Goal: Task Accomplishment & Management: Use online tool/utility

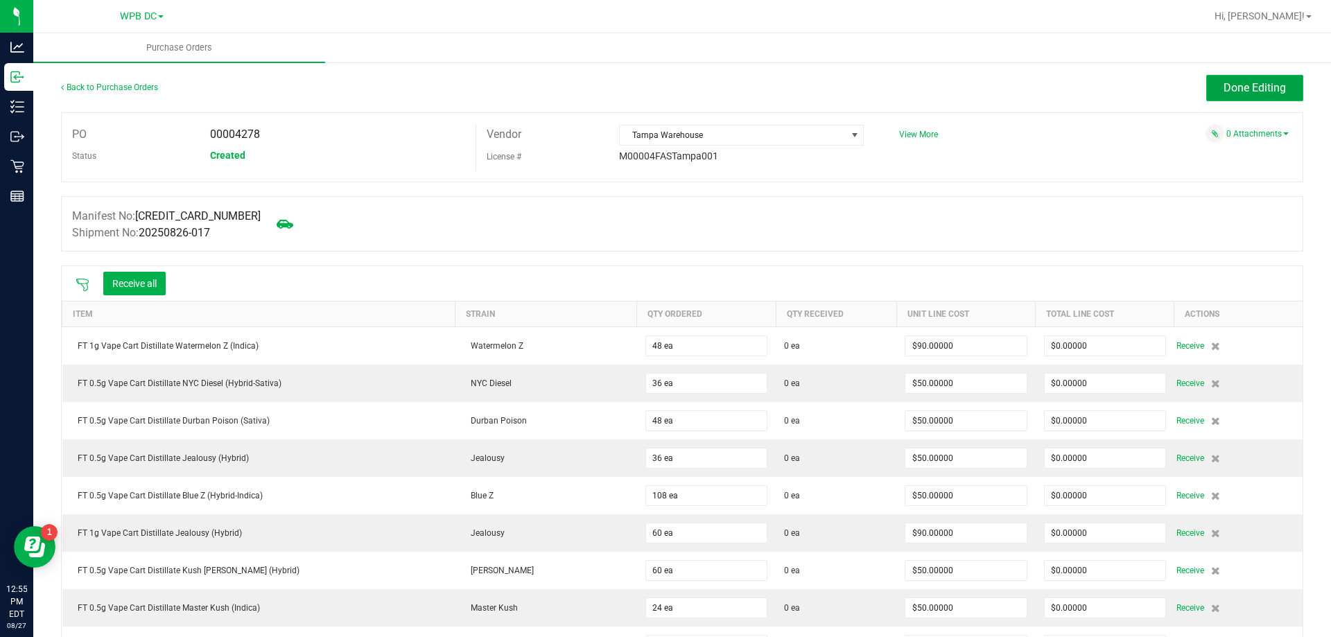
click at [1225, 89] on span "Done Editing" at bounding box center [1255, 87] width 62 height 13
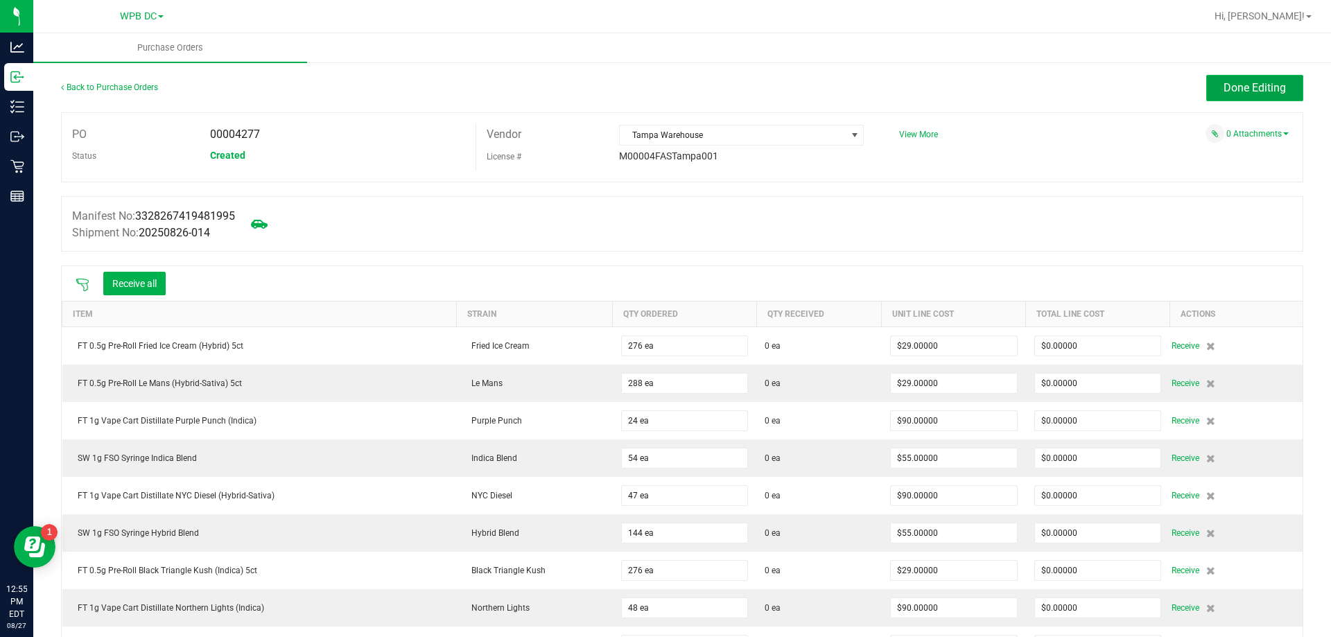
click at [1225, 89] on span "Done Editing" at bounding box center [1255, 87] width 62 height 13
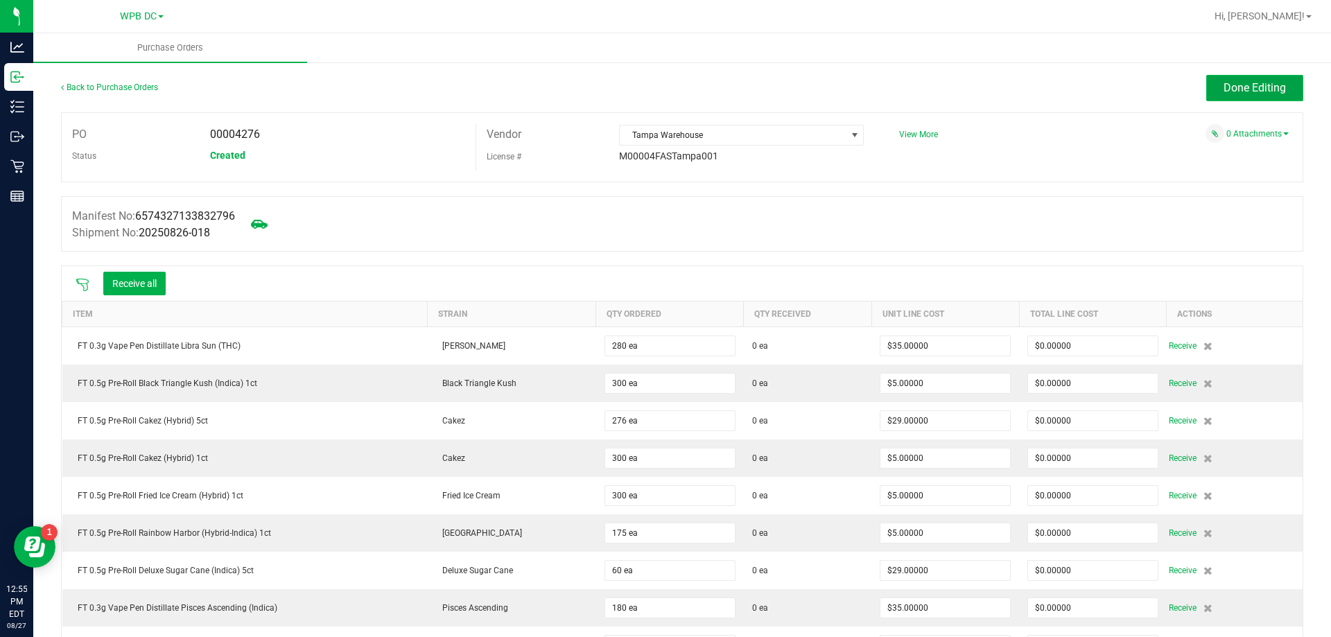
click at [1224, 94] on span "Done Editing" at bounding box center [1255, 87] width 62 height 13
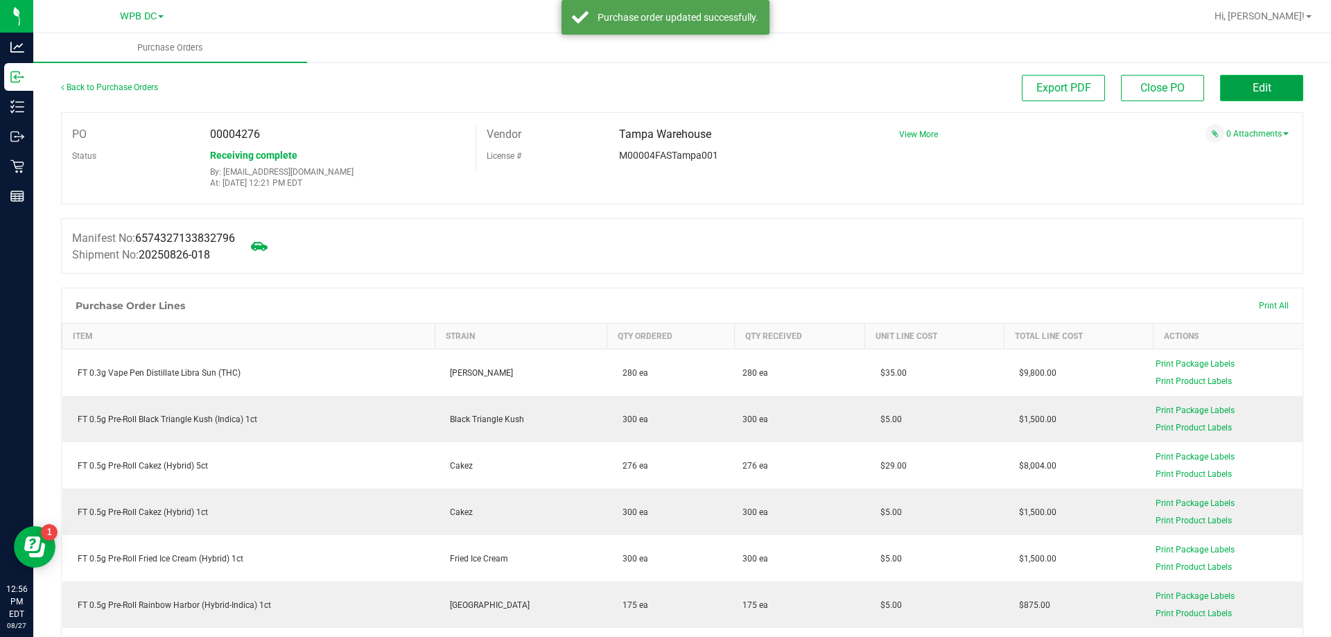
click at [1259, 80] on button "Edit" at bounding box center [1261, 88] width 83 height 26
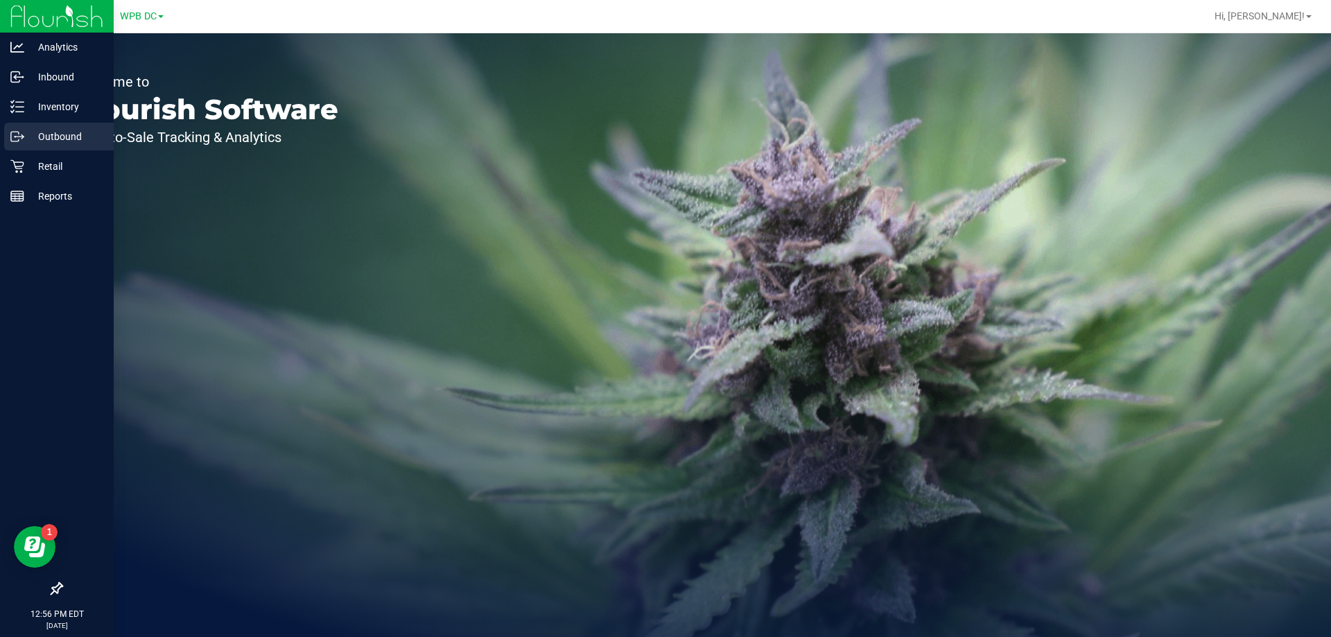
click at [67, 133] on p "Outbound" at bounding box center [65, 136] width 83 height 17
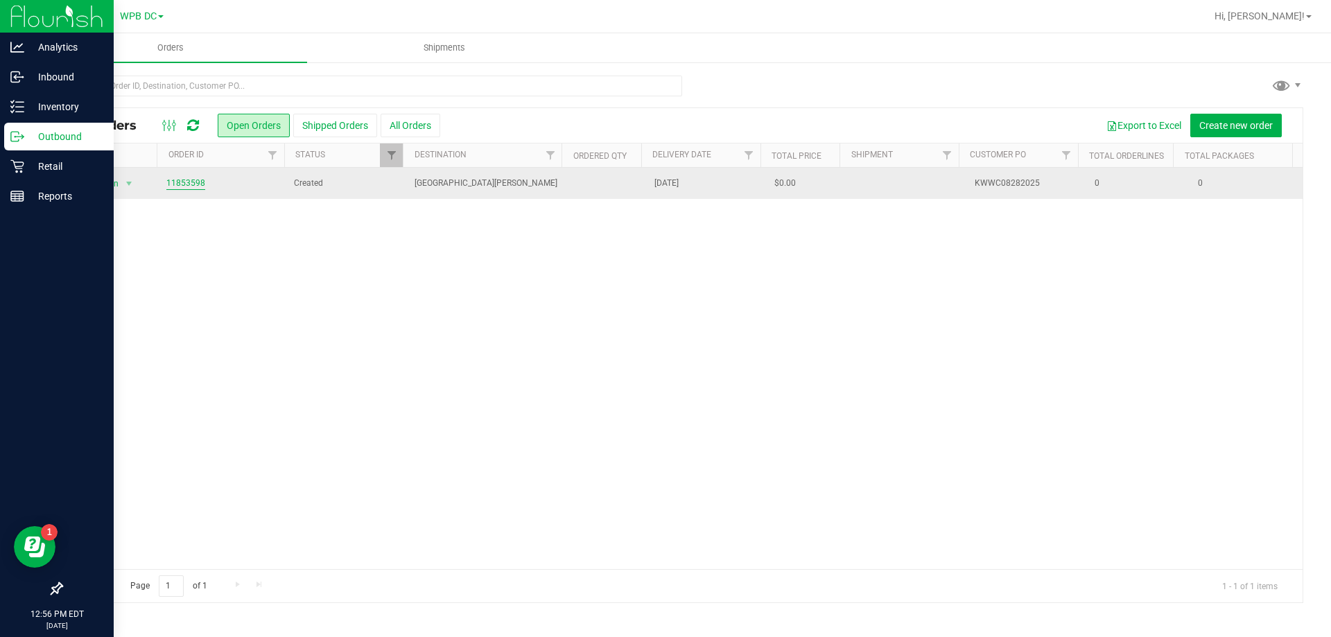
click at [182, 182] on link "11853598" at bounding box center [185, 183] width 39 height 13
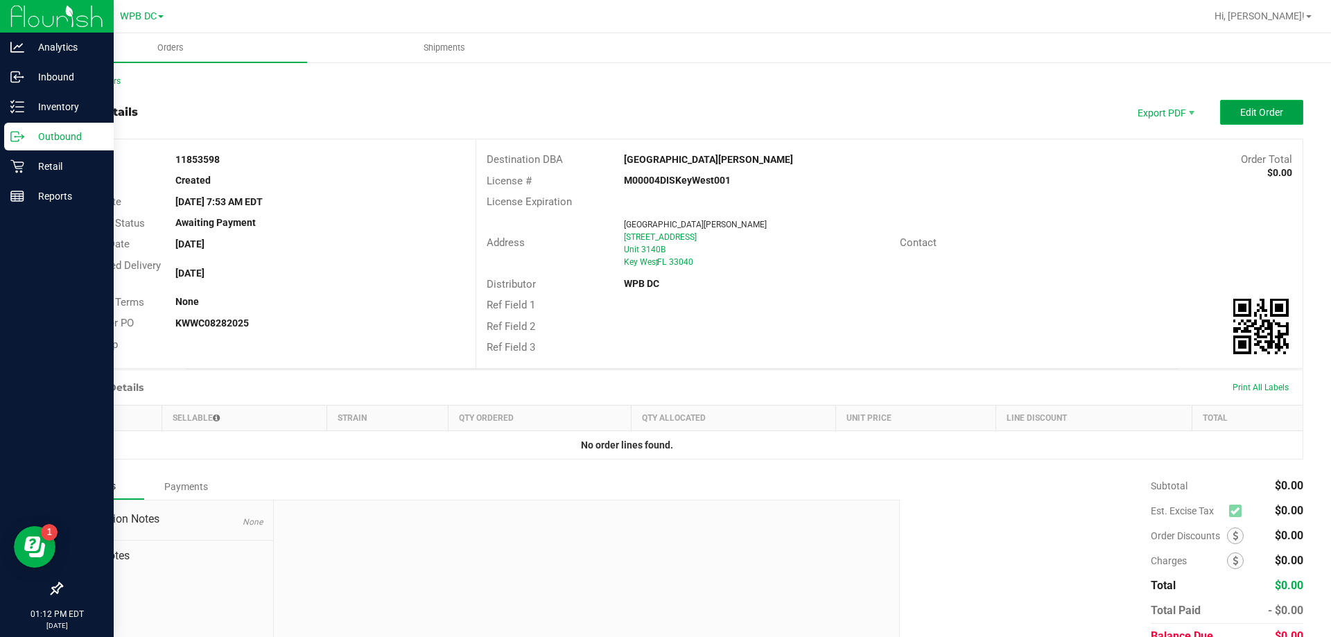
click at [1231, 119] on button "Edit Order" at bounding box center [1261, 112] width 83 height 25
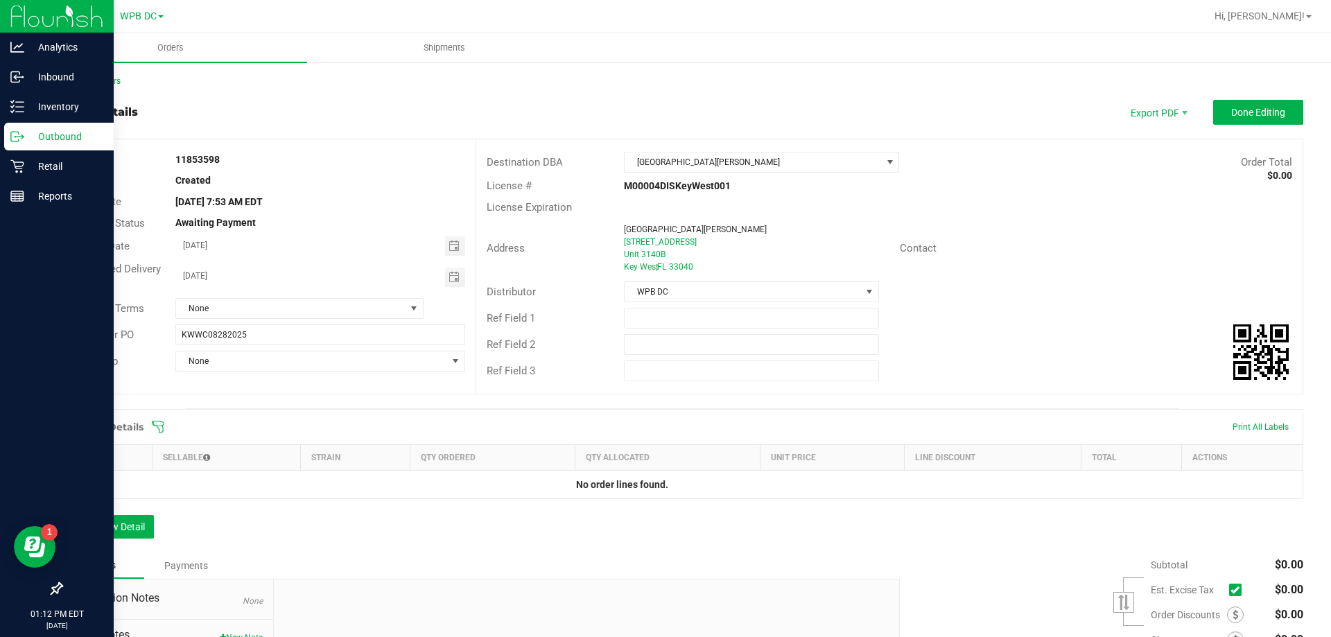
click at [158, 426] on icon at bounding box center [158, 427] width 14 height 14
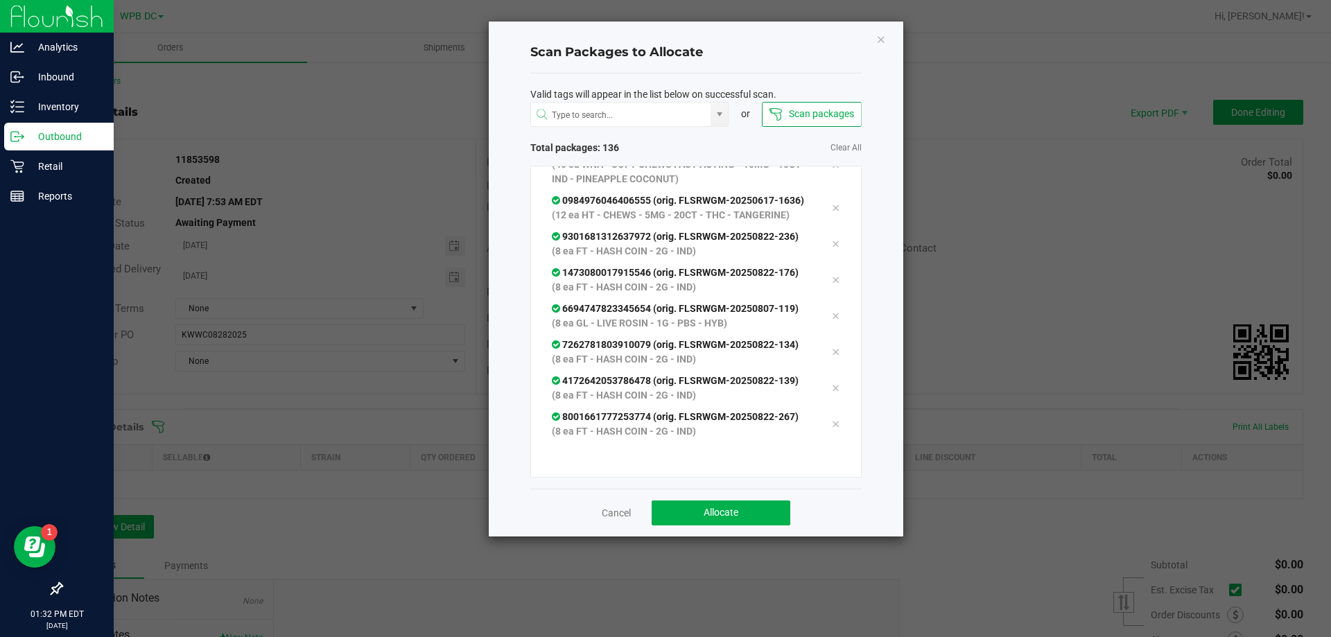
scroll to position [5791, 0]
click at [713, 502] on button "Allocate" at bounding box center [721, 513] width 139 height 25
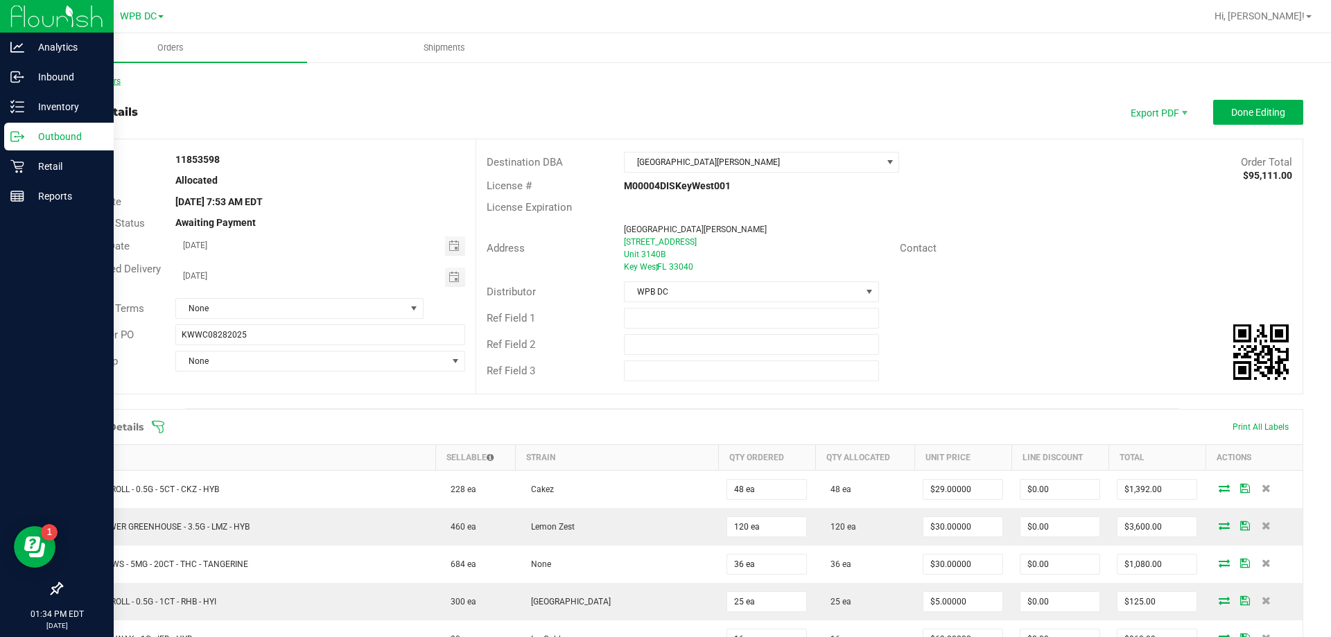
click at [103, 79] on link "Back to Orders" at bounding box center [91, 81] width 60 height 10
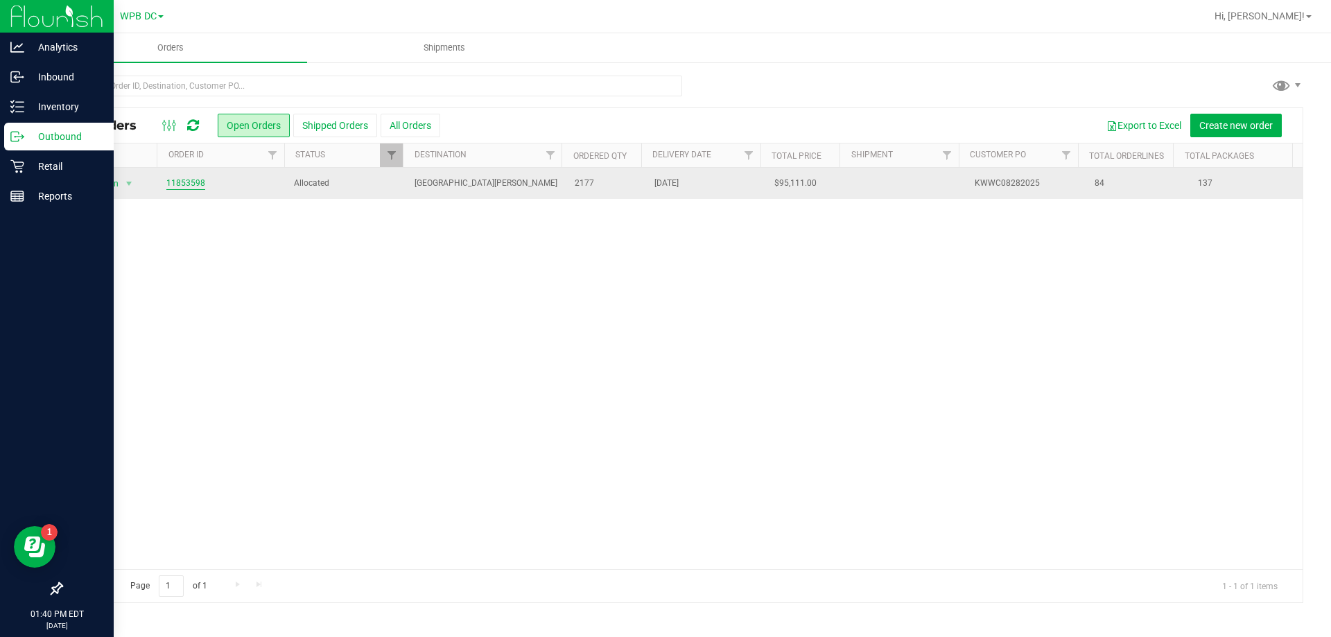
click at [189, 184] on link "11853598" at bounding box center [185, 183] width 39 height 13
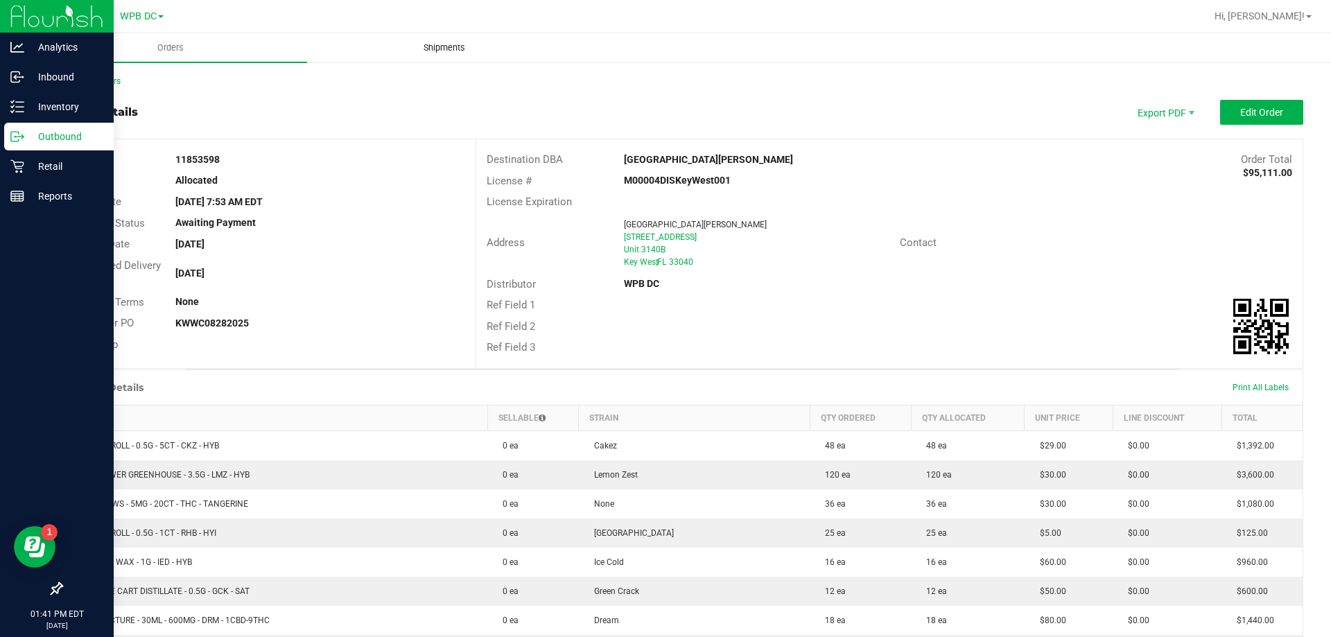
click at [442, 47] on span "Shipments" at bounding box center [444, 48] width 79 height 12
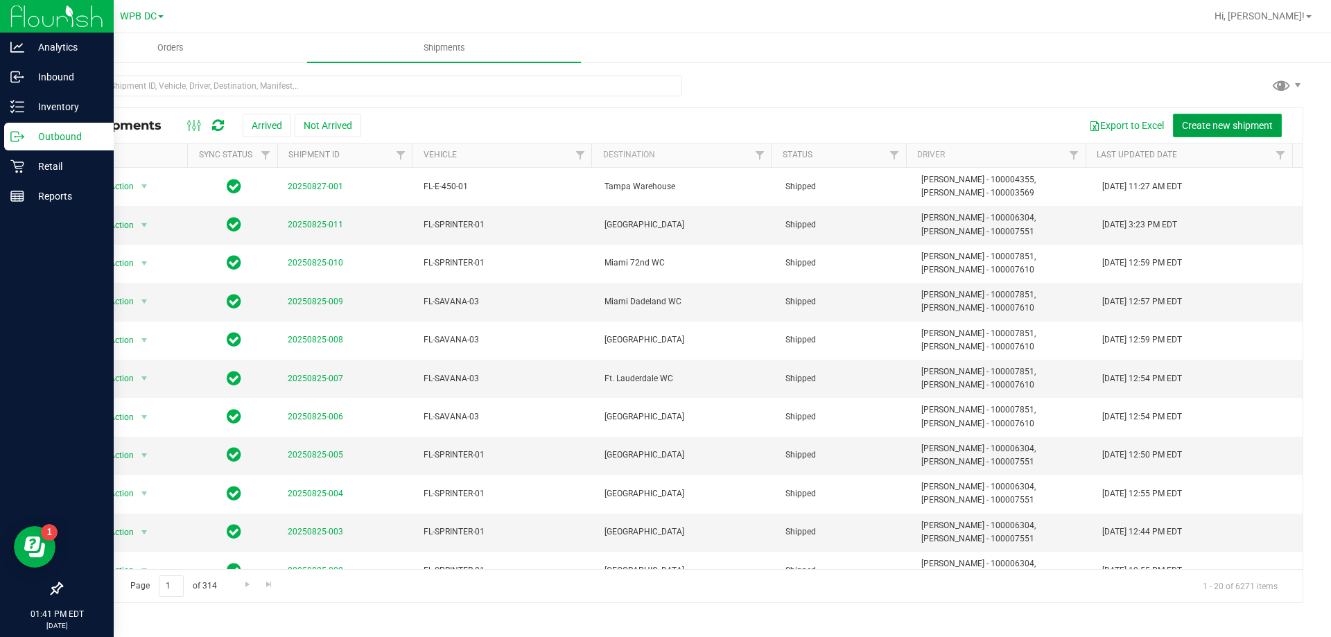
click at [1199, 120] on span "Create new shipment" at bounding box center [1227, 125] width 91 height 11
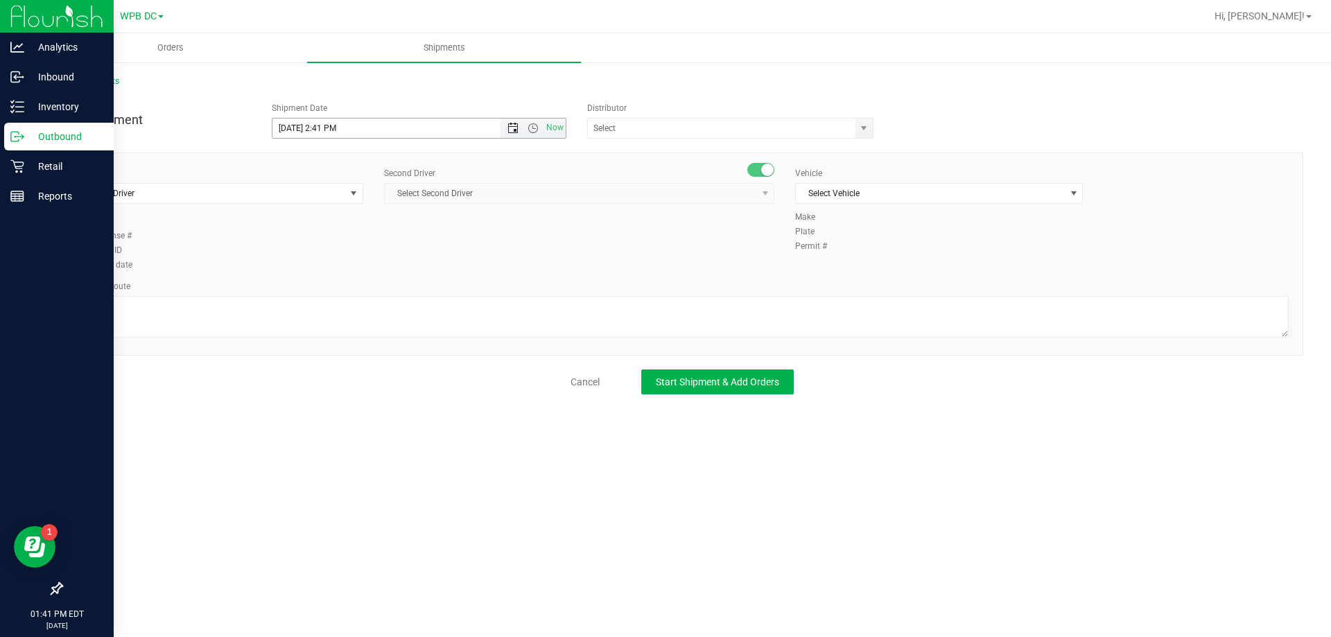
click at [512, 128] on span "Open the date view" at bounding box center [512, 128] width 11 height 11
click at [364, 290] on link "28" at bounding box center [365, 290] width 20 height 21
click at [530, 130] on span "Open the time view" at bounding box center [533, 128] width 11 height 11
click at [295, 225] on li "6:00 AM" at bounding box center [418, 226] width 293 height 18
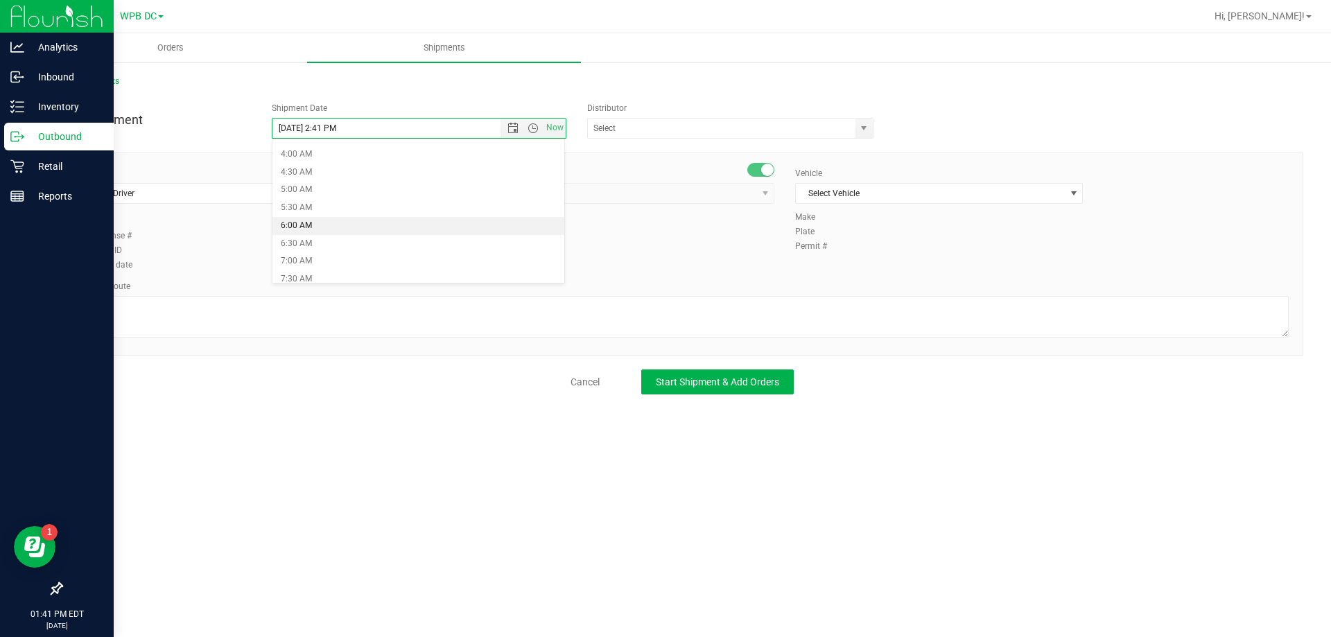
type input "[DATE] 6:00 AM"
click at [863, 125] on span "select" at bounding box center [863, 128] width 11 height 11
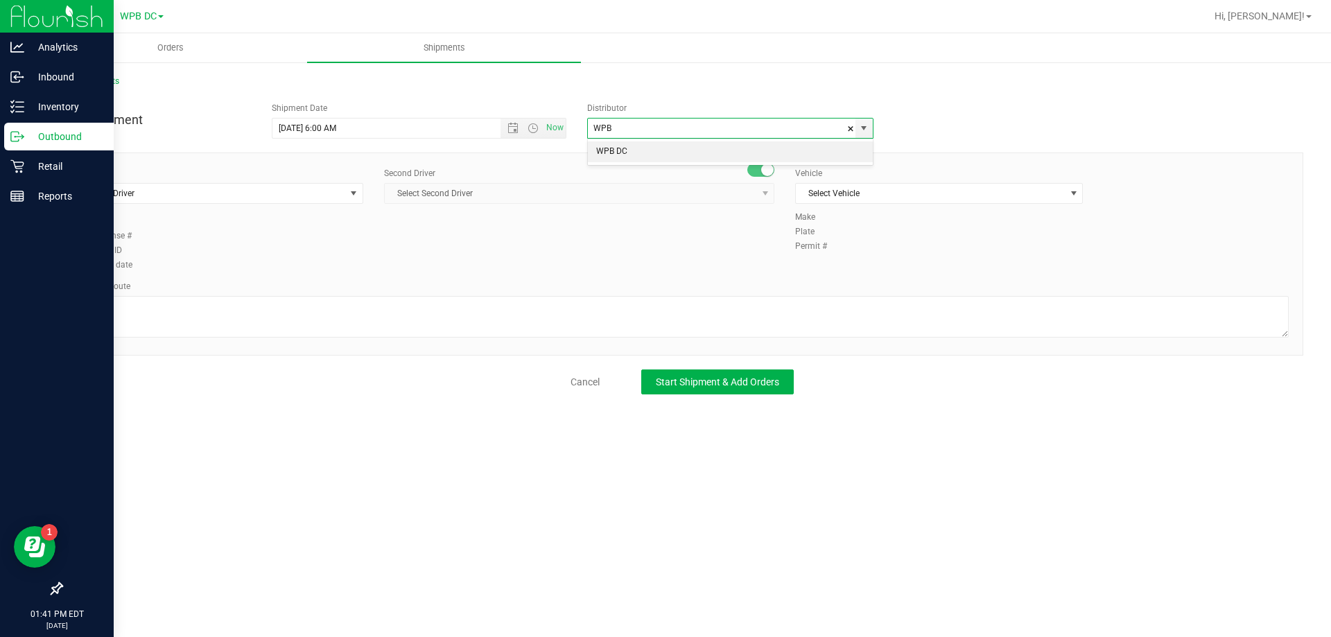
click at [624, 148] on li "WPB DC" at bounding box center [730, 151] width 285 height 21
type input "WPB DC"
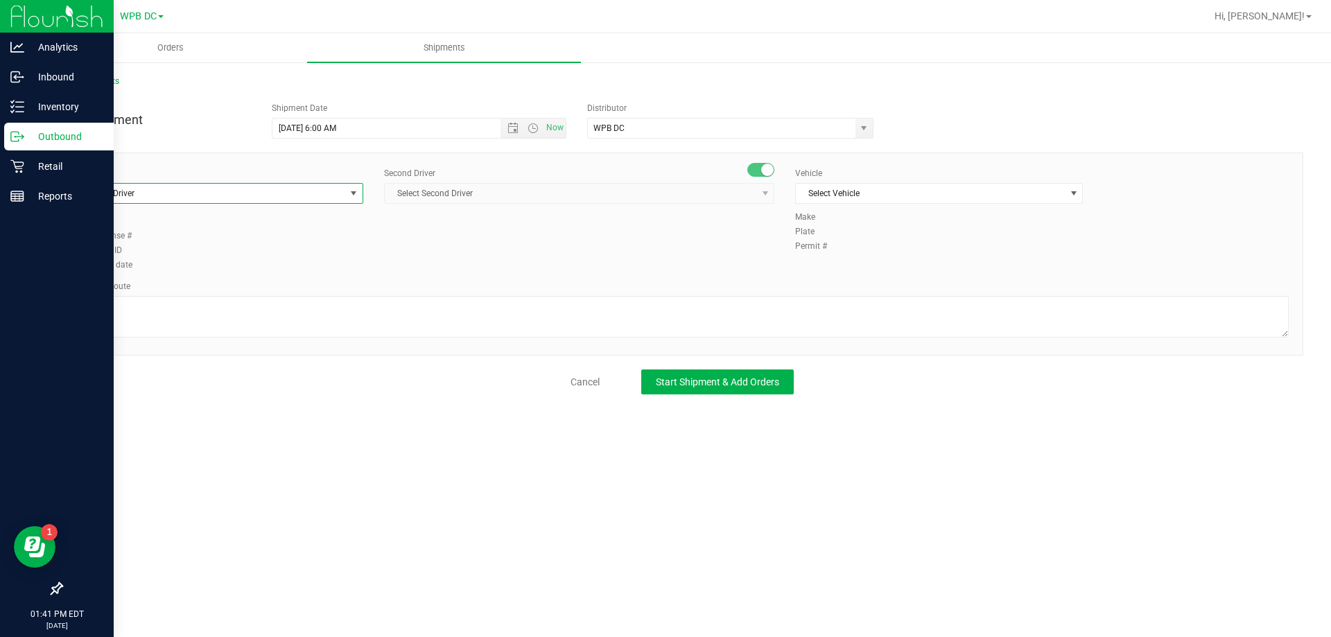
click at [351, 192] on span "select" at bounding box center [353, 193] width 11 height 11
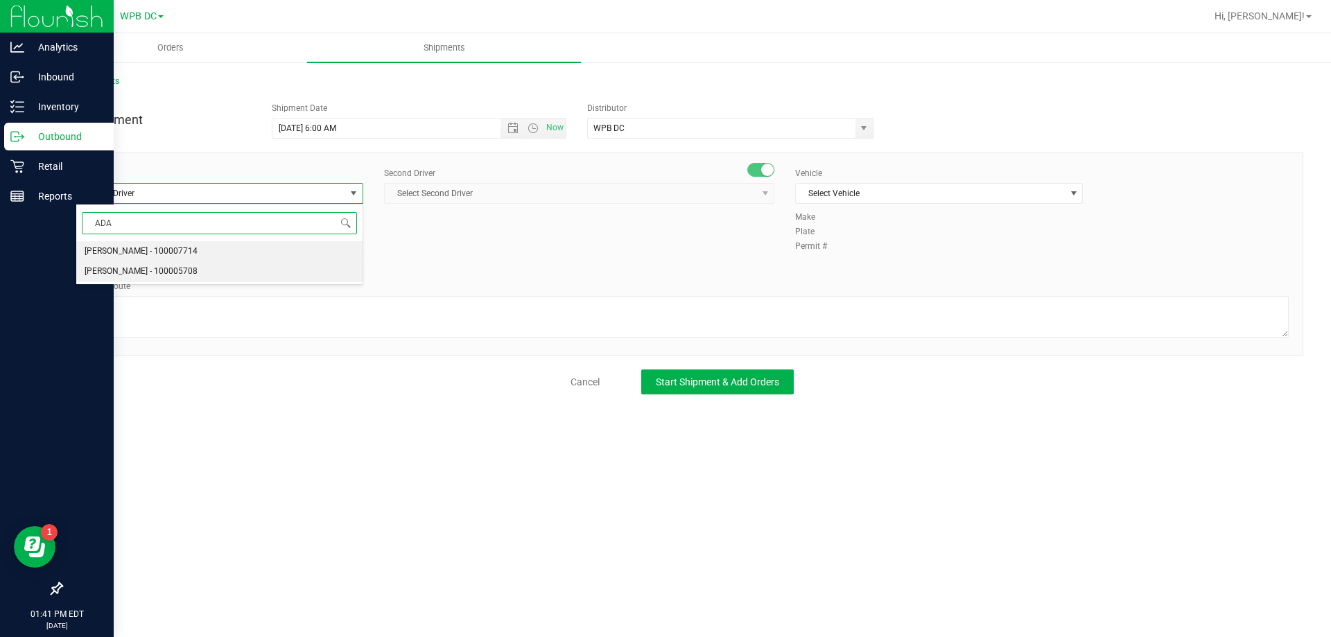
click at [132, 268] on span "[PERSON_NAME] - 100005708" at bounding box center [141, 272] width 113 height 18
type input "ADA"
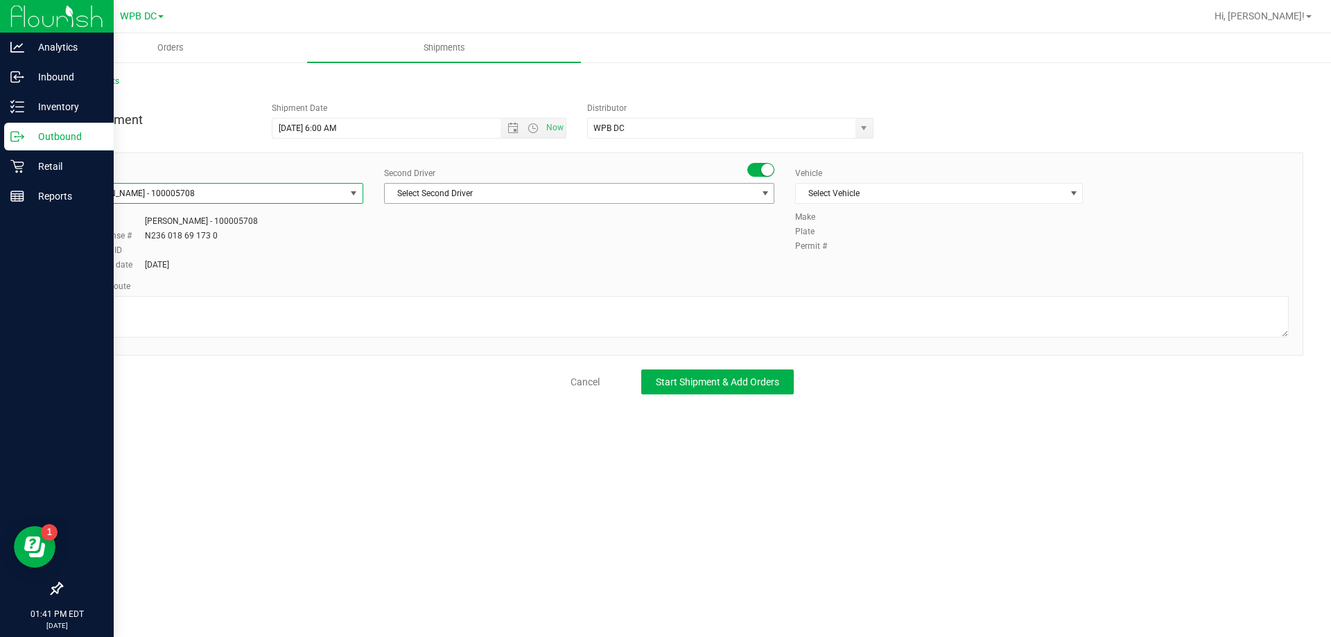
click at [764, 192] on span "select" at bounding box center [765, 193] width 11 height 11
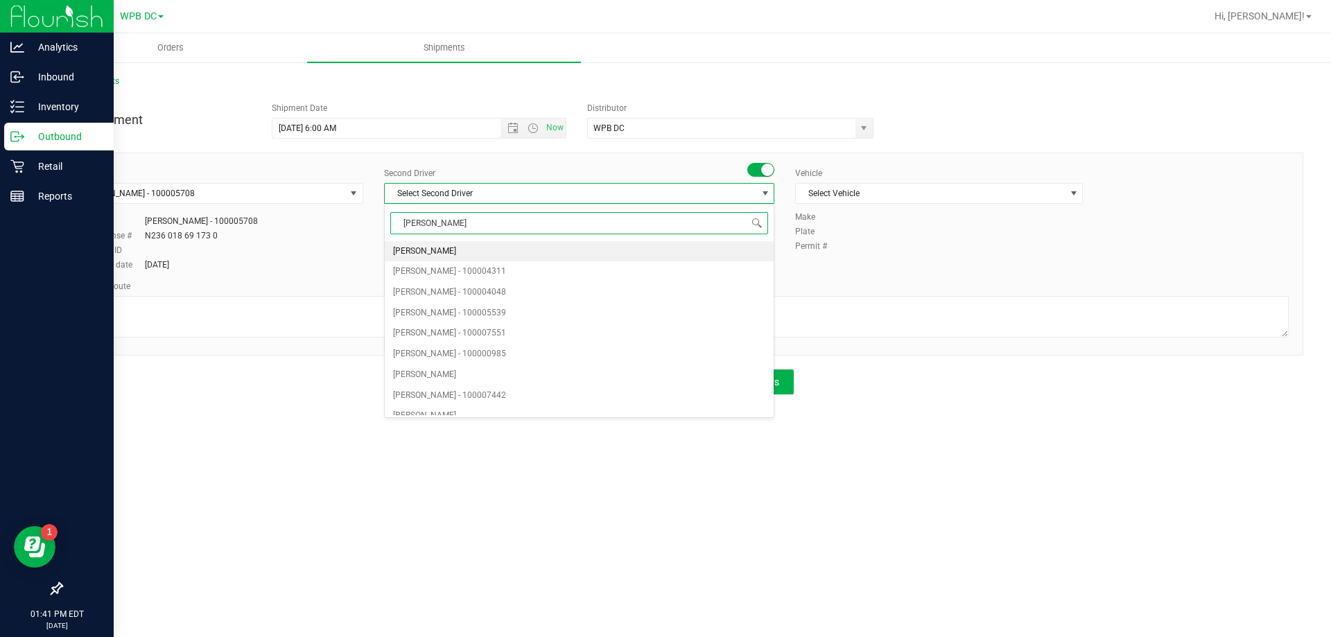
type input "WILL"
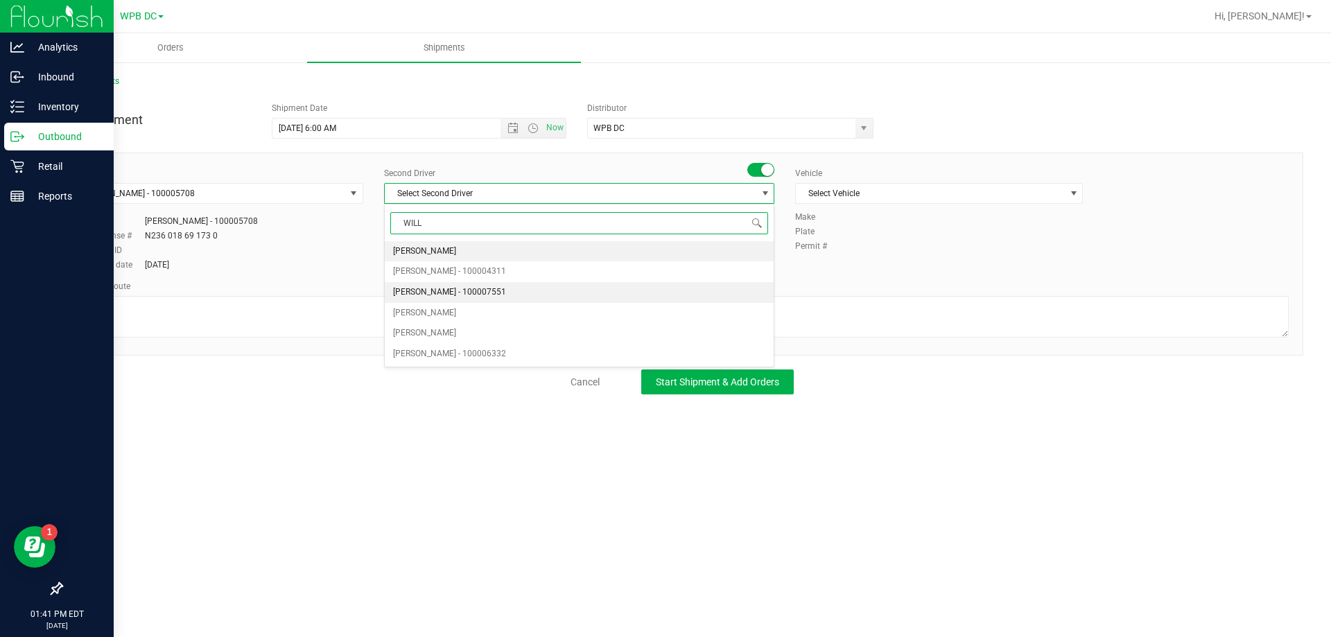
click at [441, 292] on span "[PERSON_NAME] - 100007551" at bounding box center [449, 293] width 113 height 18
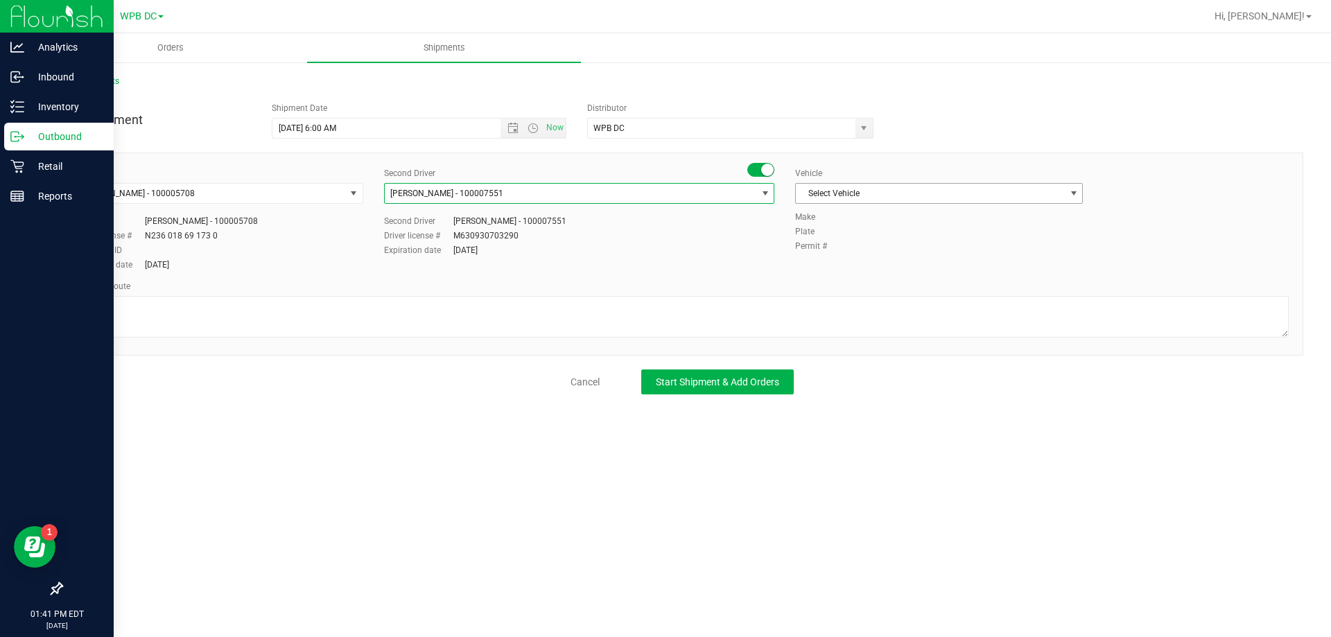
click at [1070, 194] on span "select" at bounding box center [1073, 193] width 11 height 11
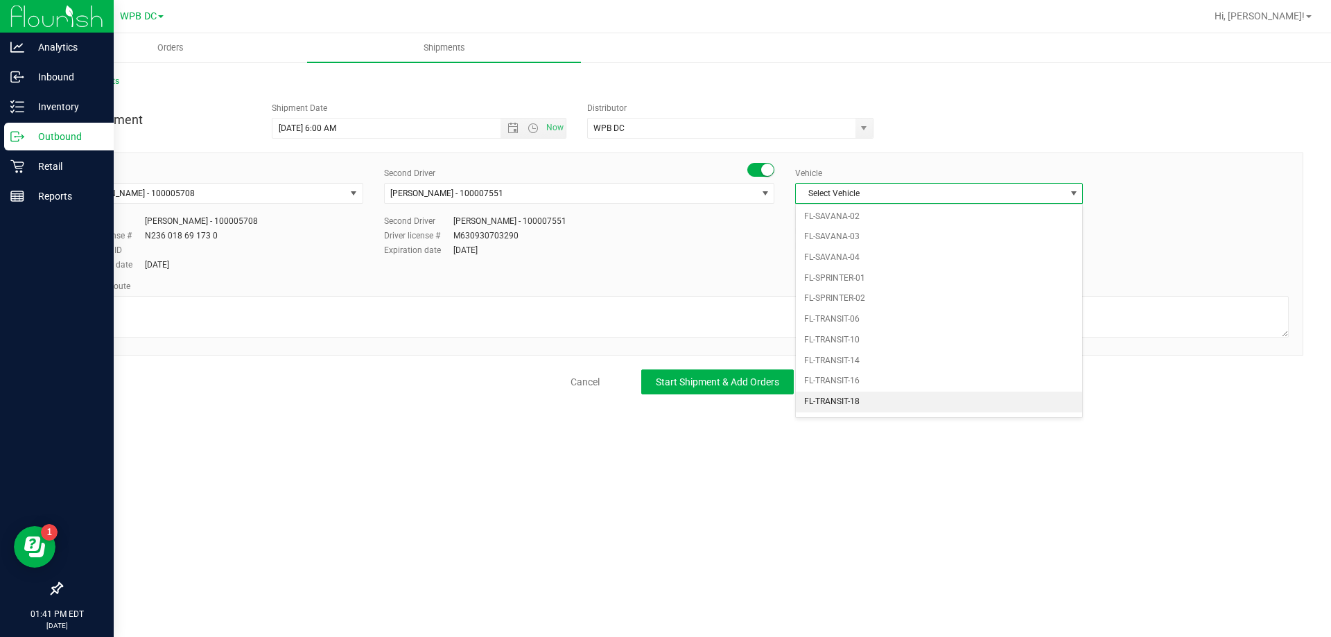
scroll to position [806, 0]
click at [826, 316] on li "FL-TRANSIT-18" at bounding box center [939, 317] width 286 height 21
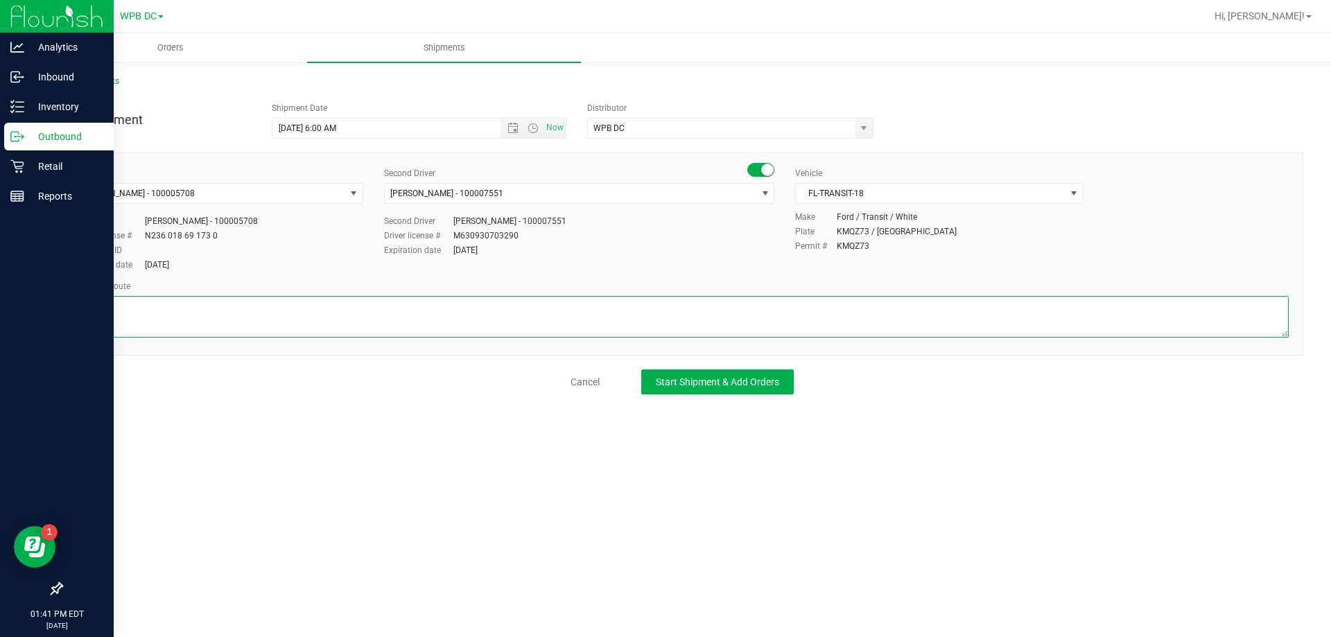
click at [81, 302] on textarea at bounding box center [682, 317] width 1213 height 42
click at [124, 318] on textarea at bounding box center [682, 317] width 1213 height 42
click at [119, 329] on textarea at bounding box center [682, 317] width 1213 height 42
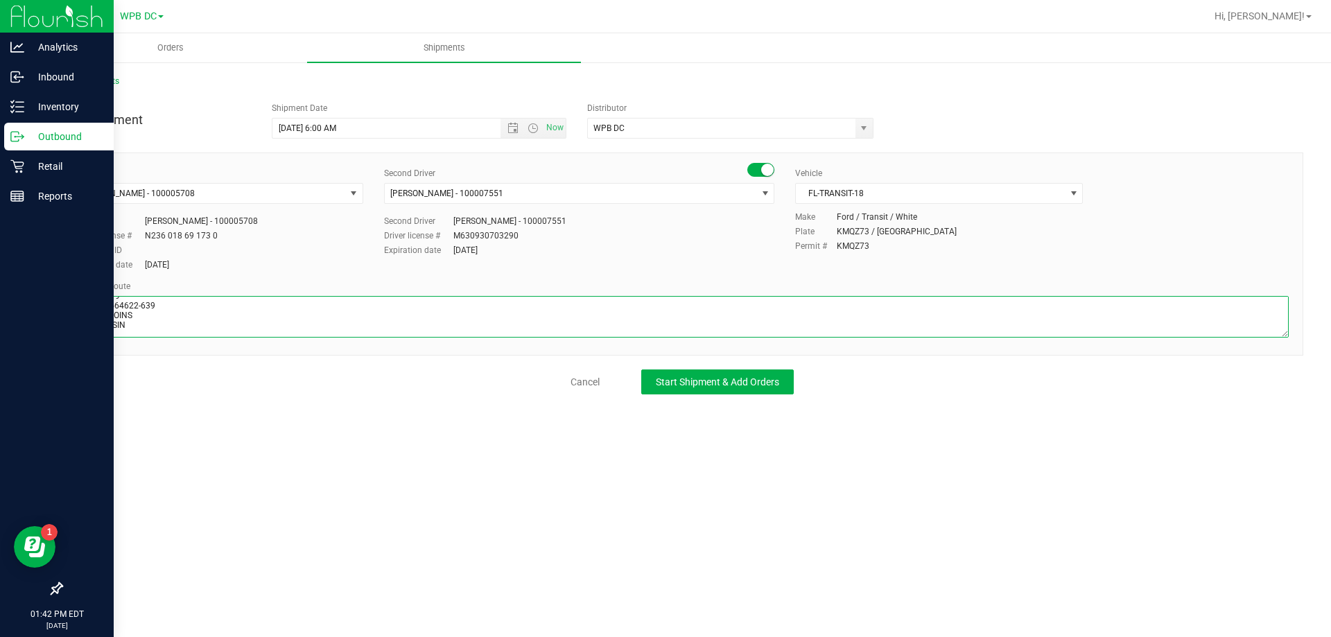
click at [127, 327] on textarea at bounding box center [682, 317] width 1213 height 42
type textarea "KWWC TOTES# 9 SEAL# 564622-639 HASH COINS LIVE ROSIN WPBDC-KW"
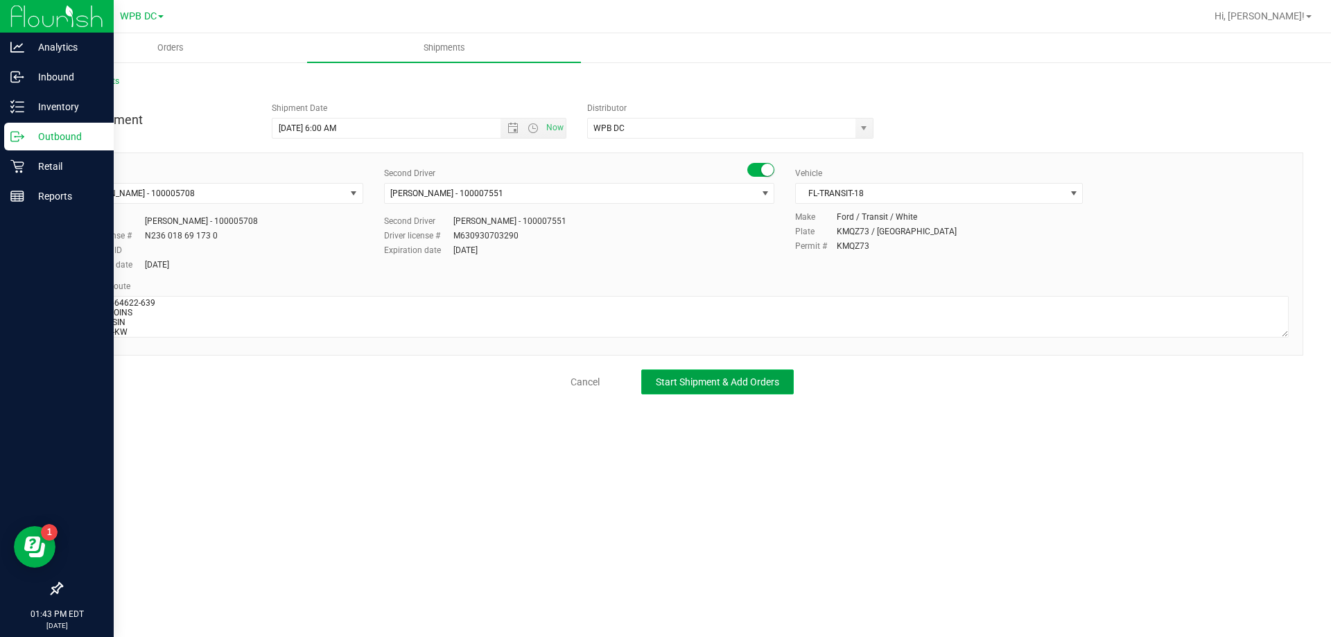
click at [662, 384] on span "Start Shipment & Add Orders" at bounding box center [717, 381] width 123 height 11
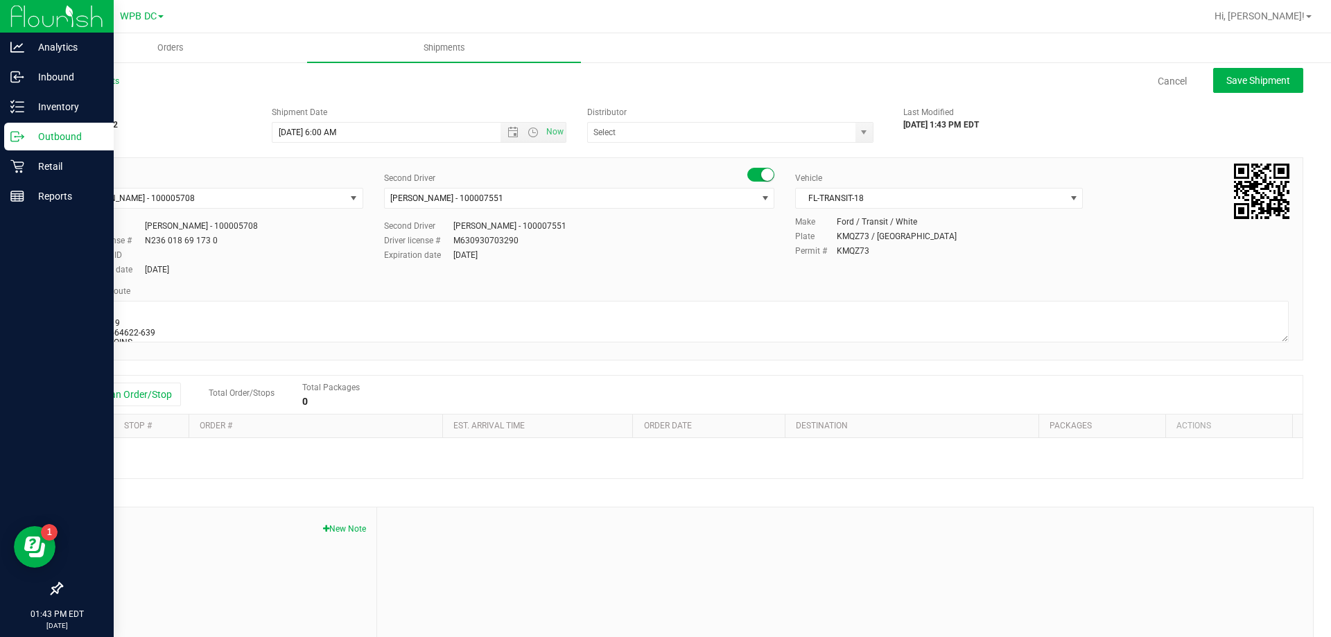
type input "WPB DC"
click at [158, 397] on button "Add an Order/Stop" at bounding box center [126, 395] width 109 height 24
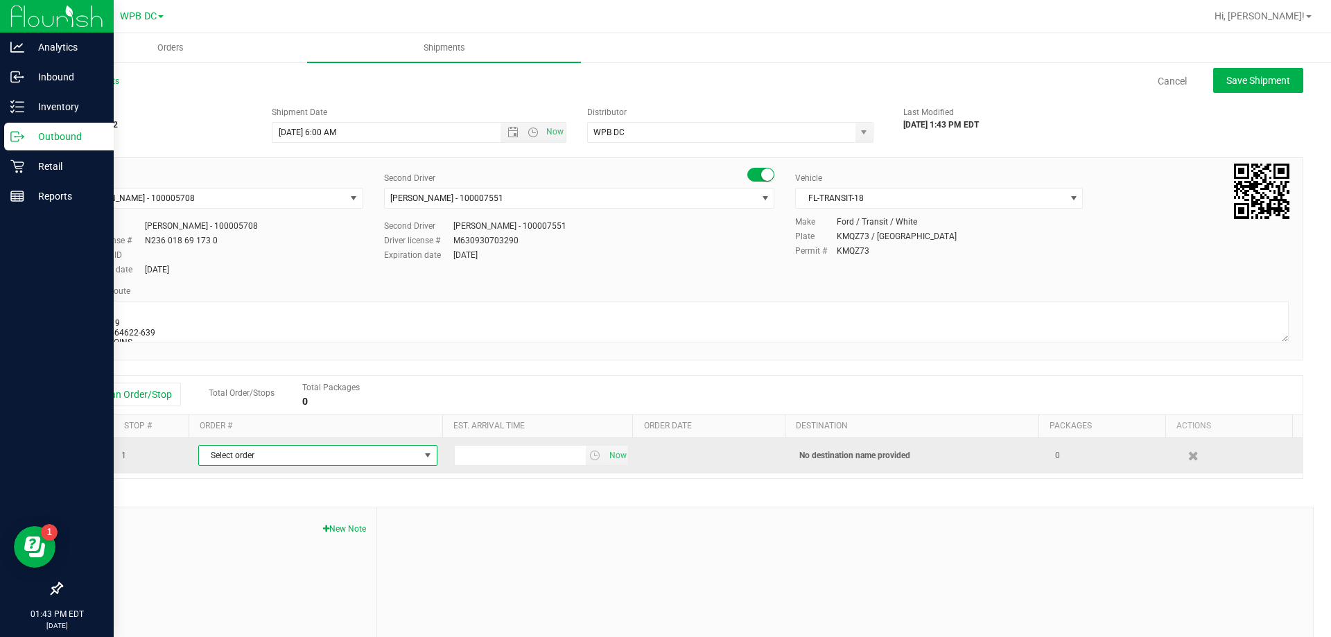
click at [422, 454] on span "select" at bounding box center [427, 455] width 11 height 11
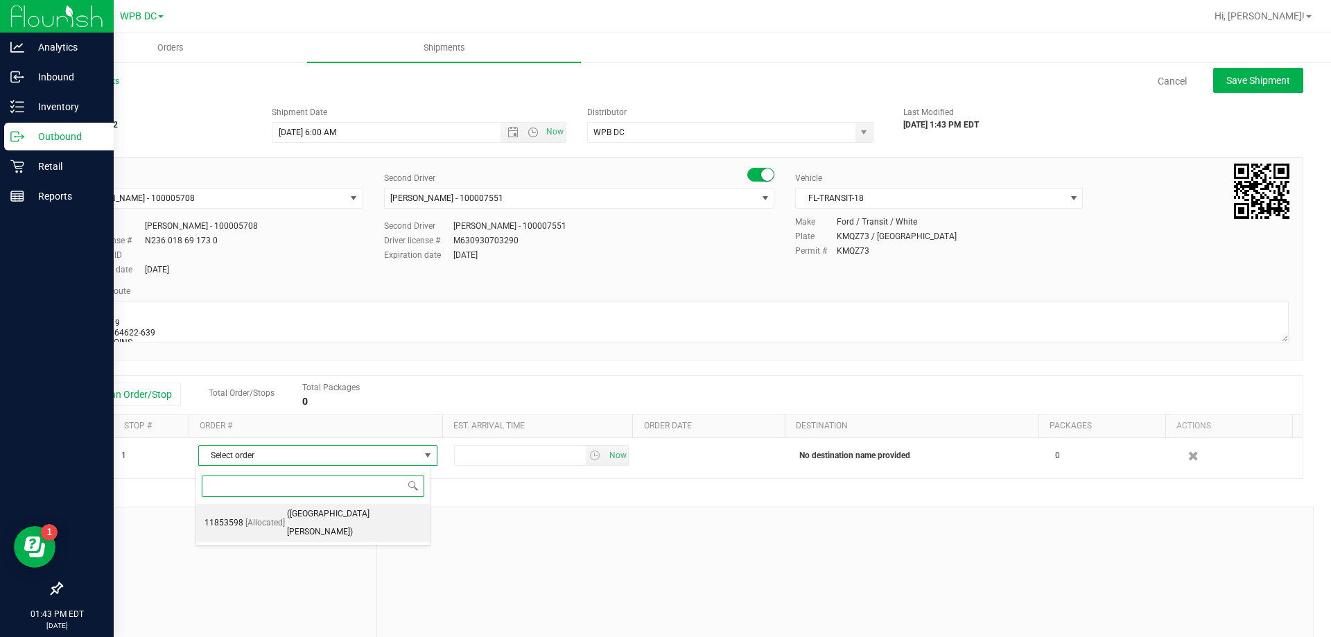
click at [324, 511] on span "([GEOGRAPHIC_DATA][PERSON_NAME])" at bounding box center [354, 522] width 134 height 35
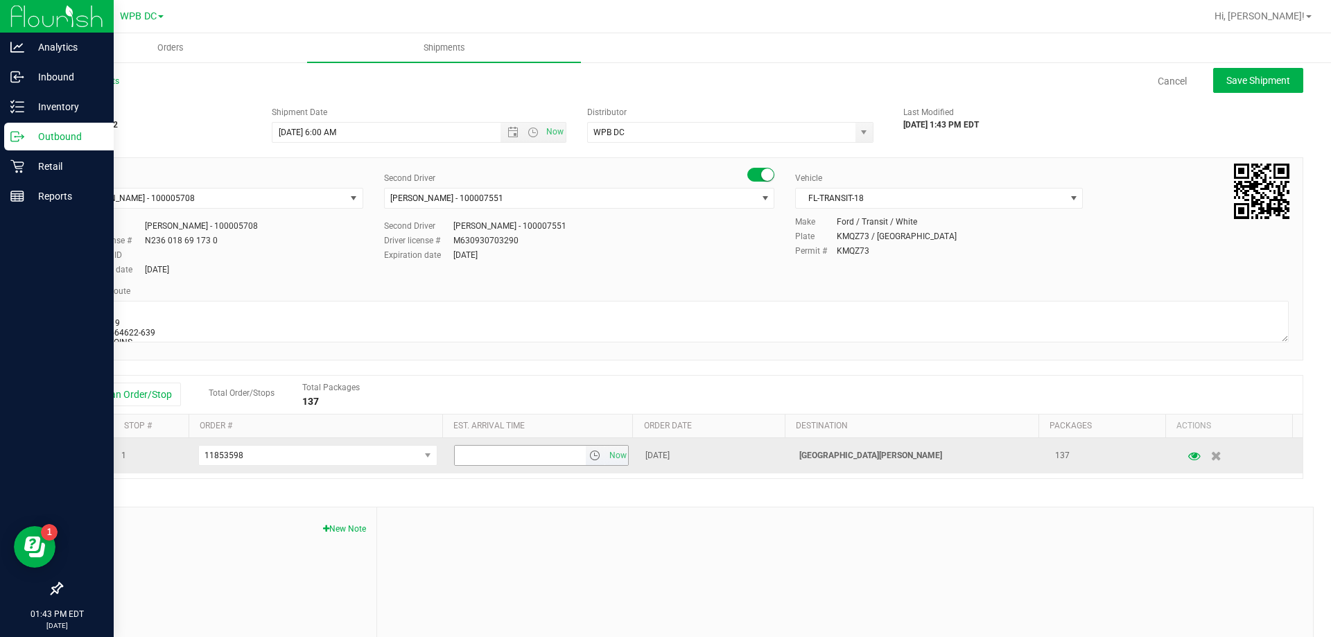
click at [589, 457] on span "select" at bounding box center [594, 455] width 11 height 11
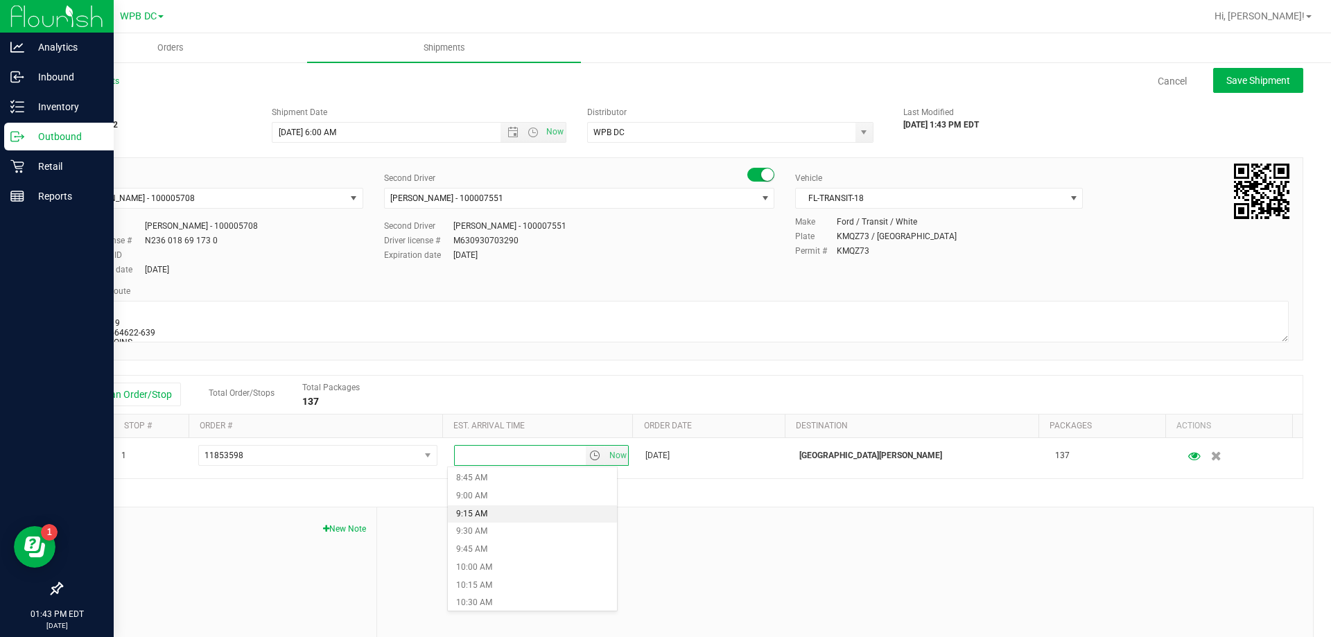
scroll to position [693, 0]
click at [467, 567] on li "11:00 AM" at bounding box center [532, 570] width 169 height 18
click at [1238, 75] on span "Save Shipment" at bounding box center [1258, 80] width 64 height 11
click at [1237, 83] on span "Save Shipment" at bounding box center [1258, 80] width 64 height 11
click at [1251, 77] on span "Save Shipment" at bounding box center [1258, 80] width 64 height 11
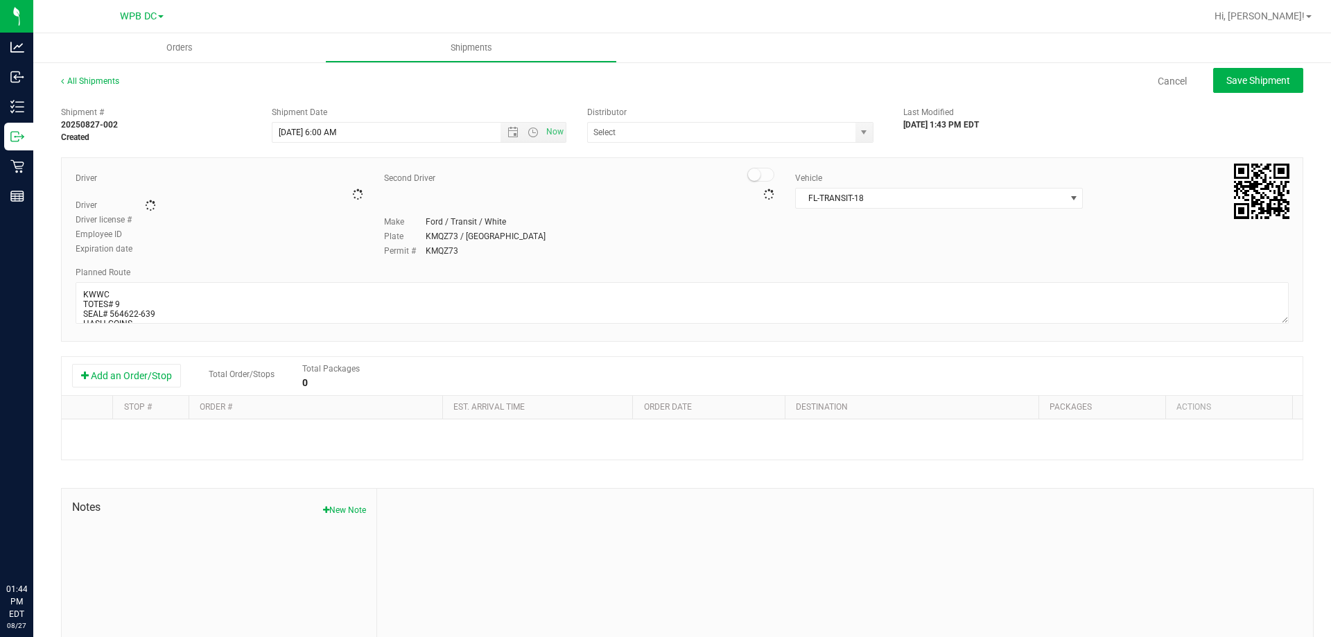
type input "WPB DC"
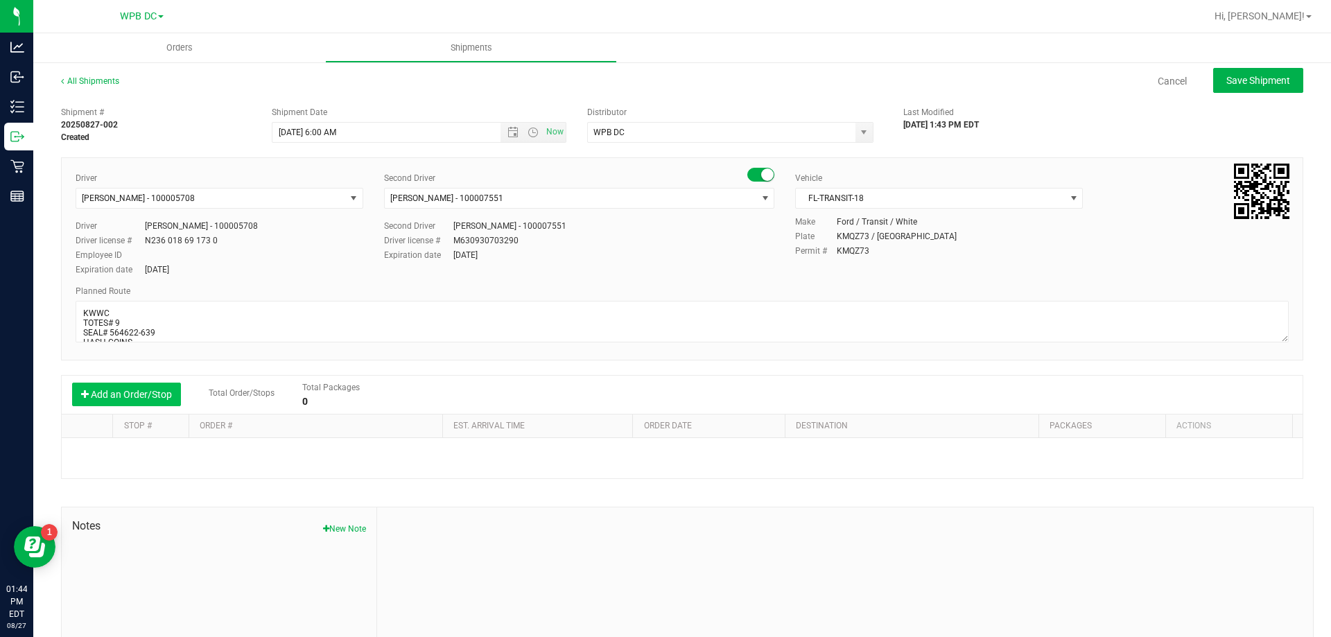
click at [136, 393] on button "Add an Order/Stop" at bounding box center [126, 395] width 109 height 24
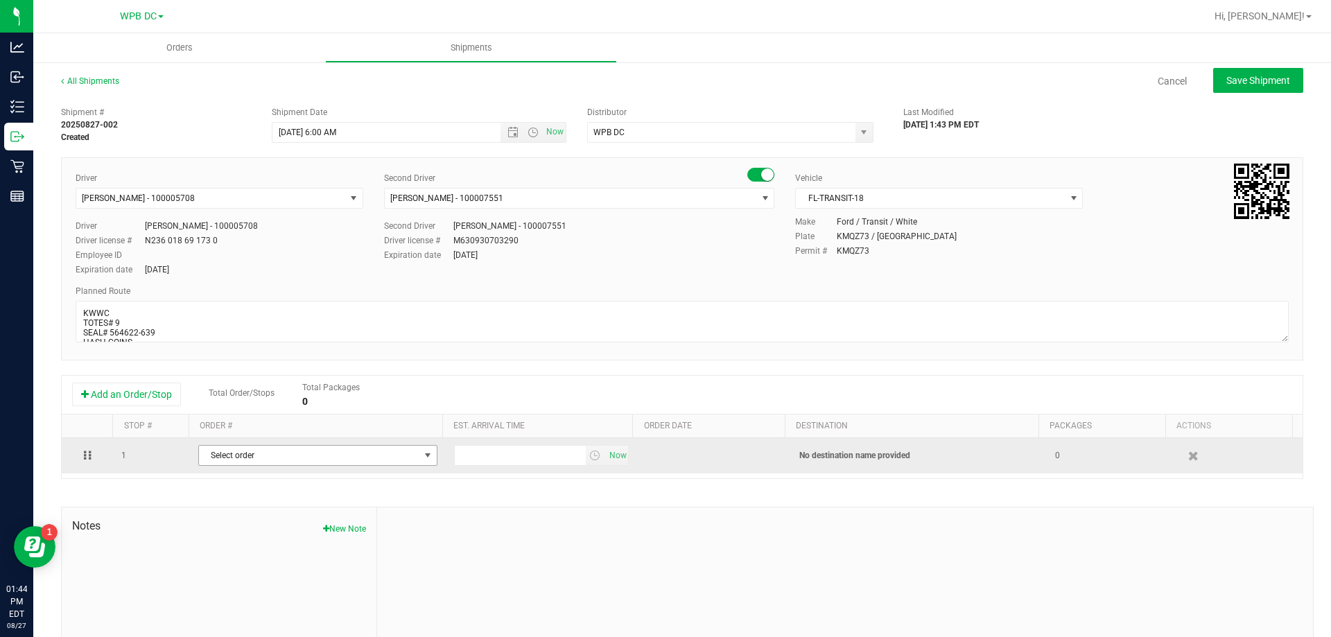
click at [422, 458] on span "select" at bounding box center [427, 455] width 11 height 11
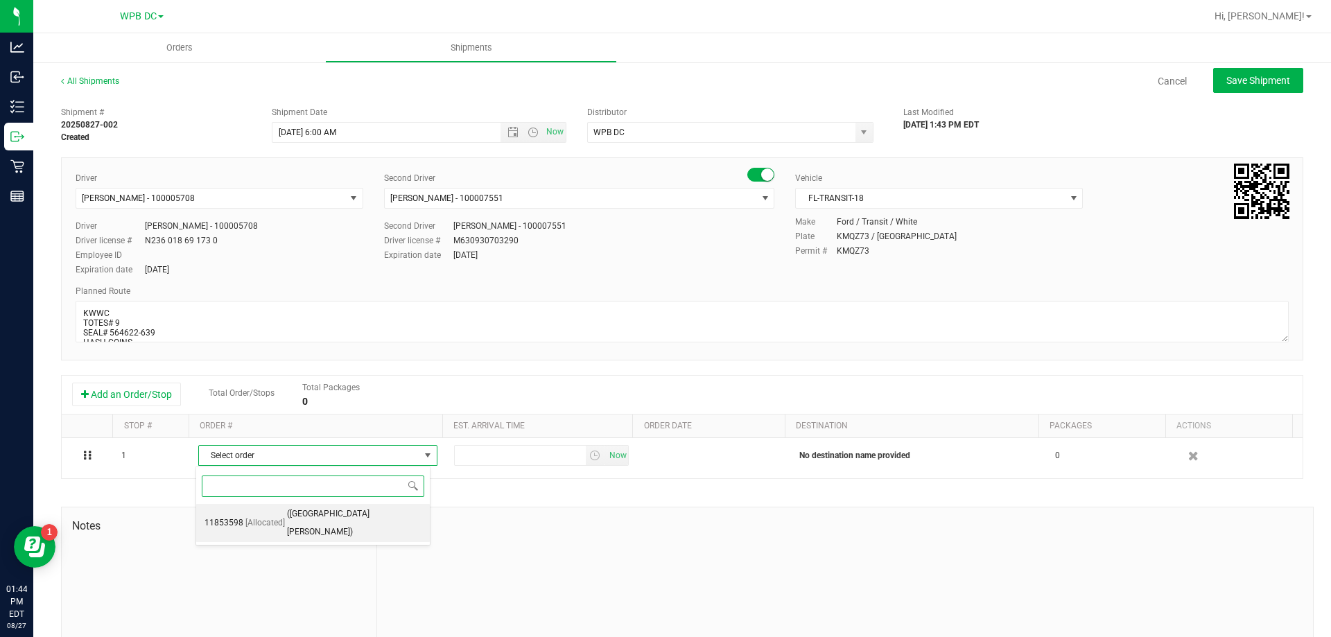
click at [341, 514] on li "11853598 [Allocated] ([GEOGRAPHIC_DATA][PERSON_NAME])" at bounding box center [313, 523] width 234 height 38
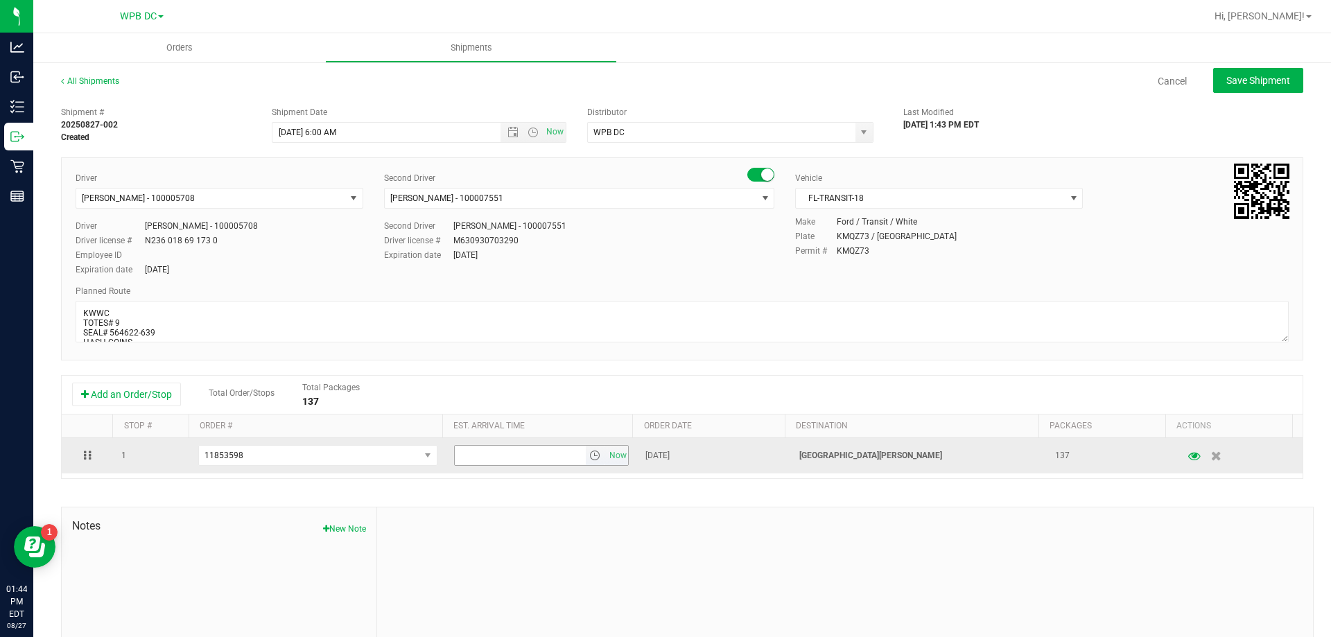
click at [589, 455] on span "select" at bounding box center [594, 455] width 11 height 11
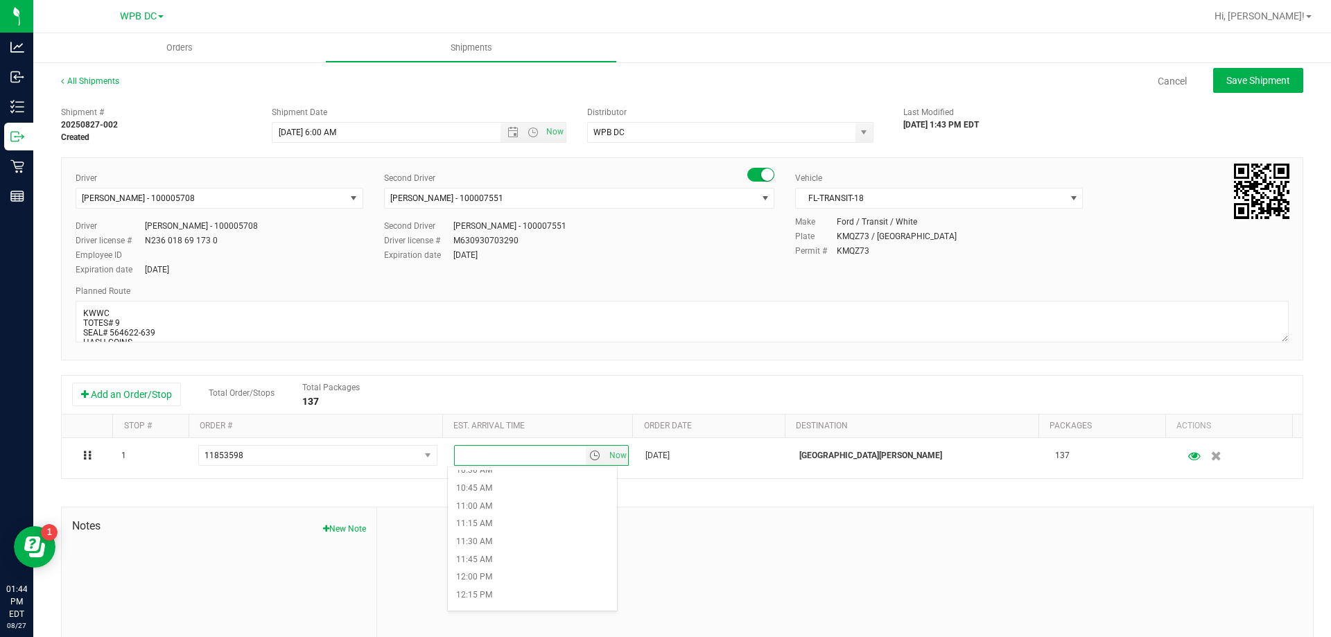
scroll to position [763, 0]
click at [462, 496] on li "11:00 AM" at bounding box center [532, 501] width 169 height 18
click at [1240, 81] on span "Save Shipment" at bounding box center [1258, 80] width 64 height 11
type input "[DATE] 10:00 AM"
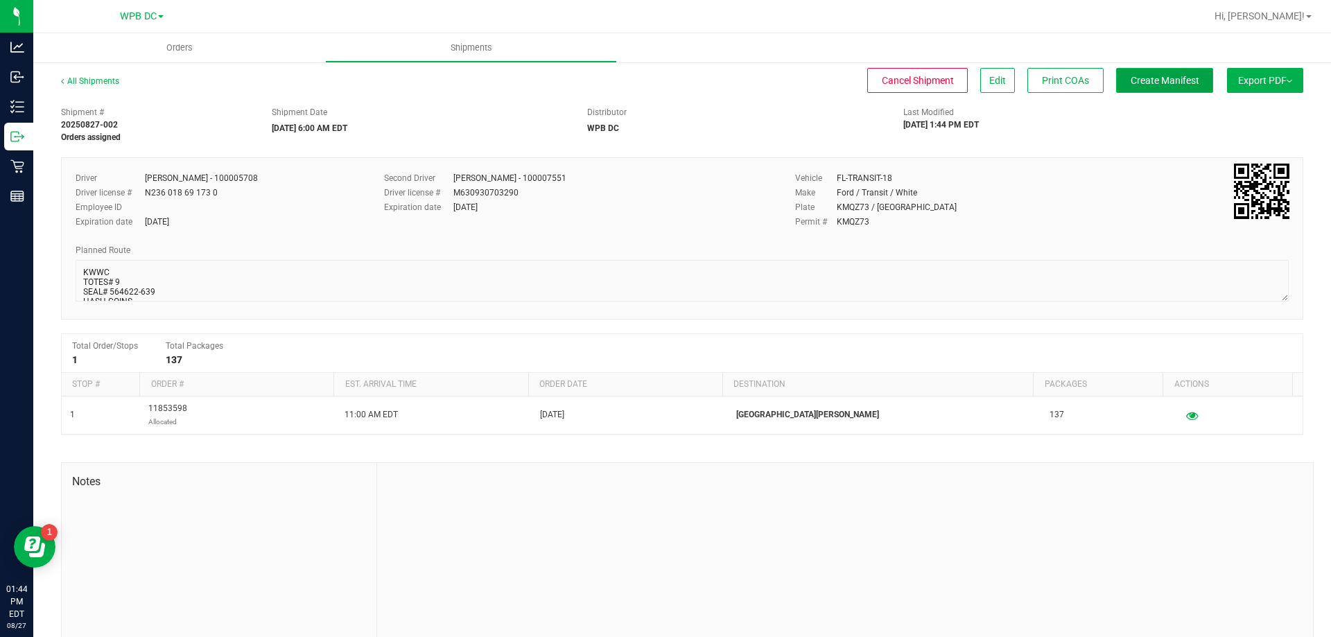
click at [1159, 83] on span "Create Manifest" at bounding box center [1165, 80] width 69 height 11
click at [1143, 79] on span "Create Manifest" at bounding box center [1165, 80] width 69 height 11
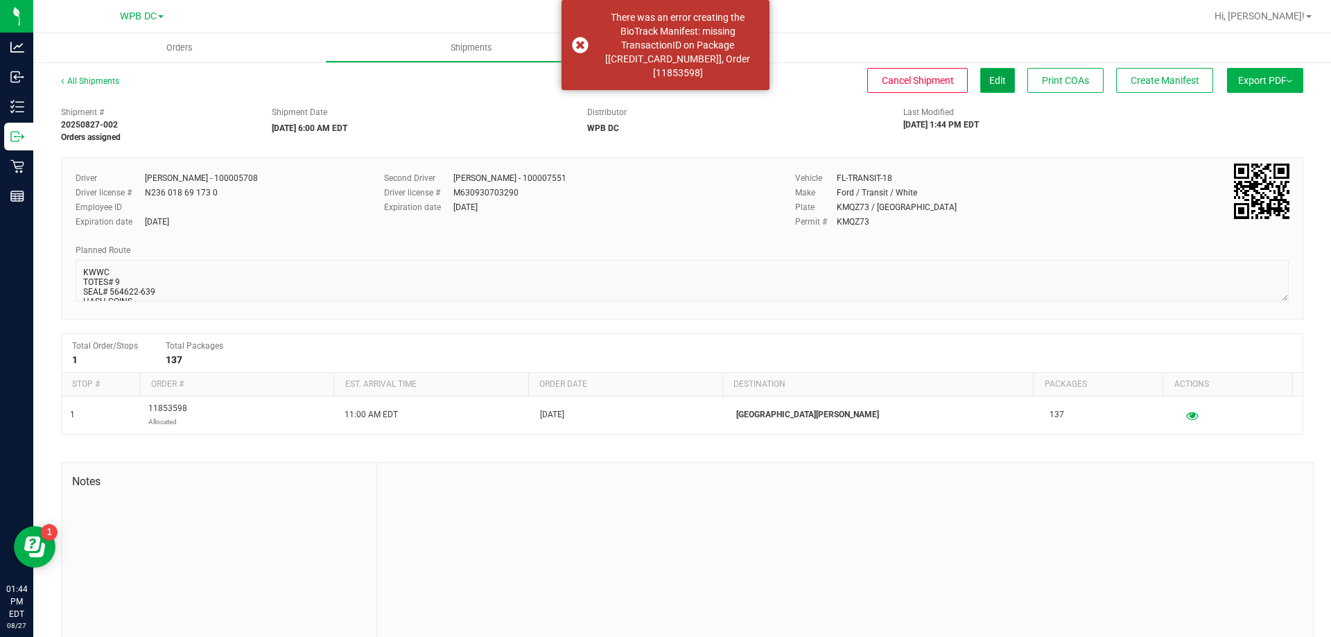
click at [989, 76] on span "Edit" at bounding box center [997, 80] width 17 height 11
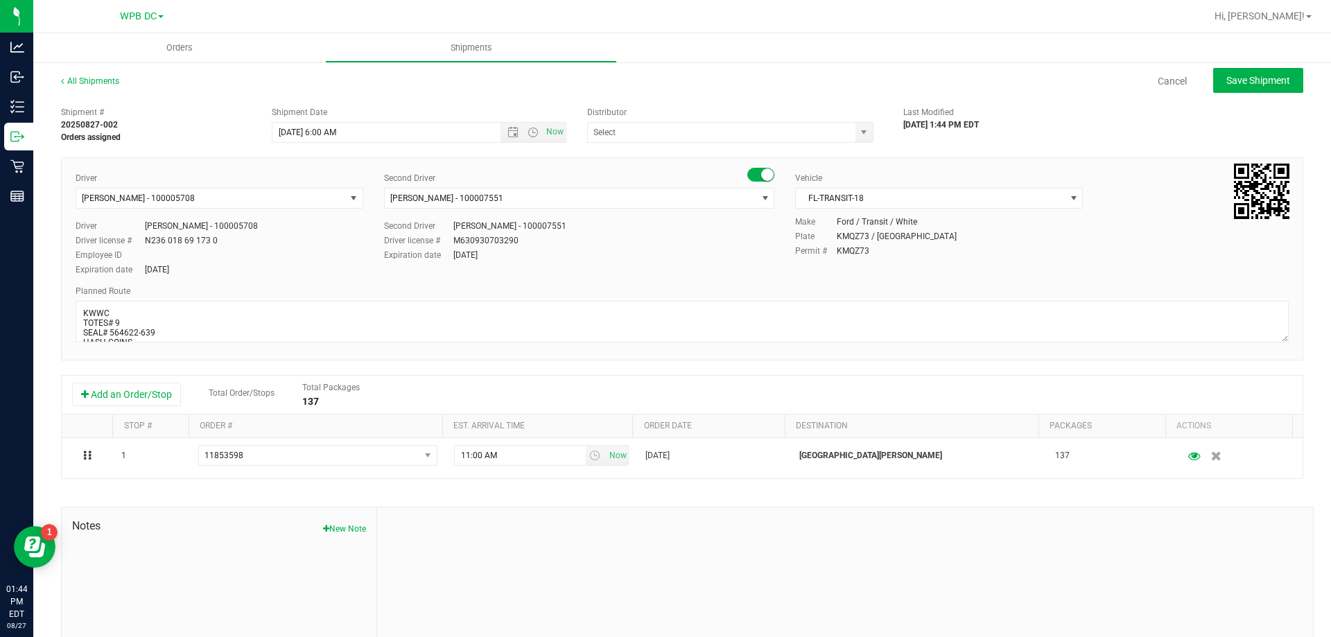
type input "WPB DC"
click at [1236, 82] on span "Save Shipment" at bounding box center [1258, 80] width 64 height 11
type input "[DATE] 10:00 AM"
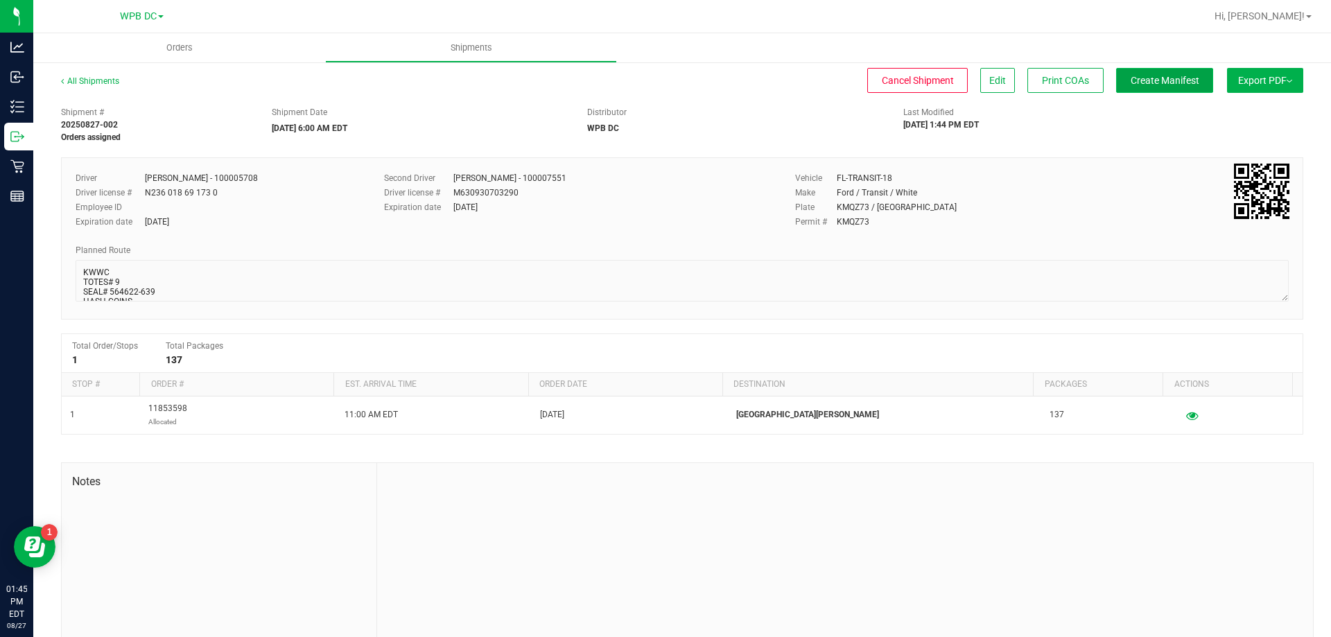
click at [1149, 85] on span "Create Manifest" at bounding box center [1165, 80] width 69 height 11
click at [177, 49] on span "Orders" at bounding box center [180, 48] width 64 height 12
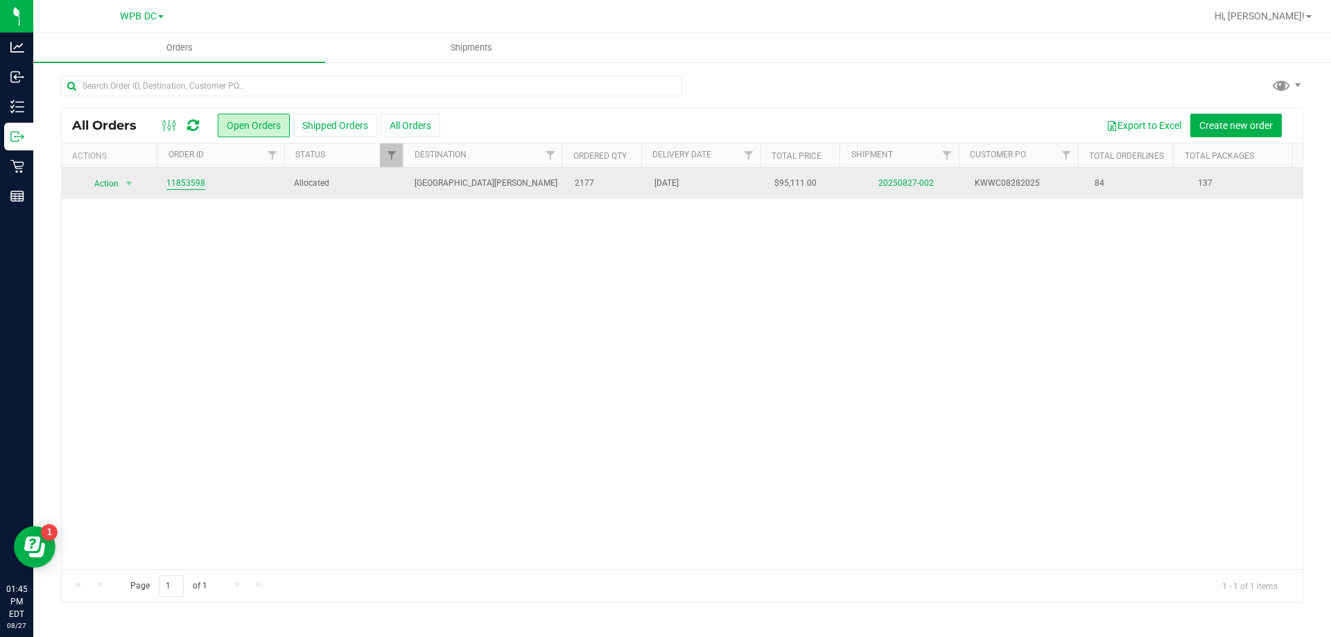
click at [195, 182] on link "11853598" at bounding box center [185, 183] width 39 height 13
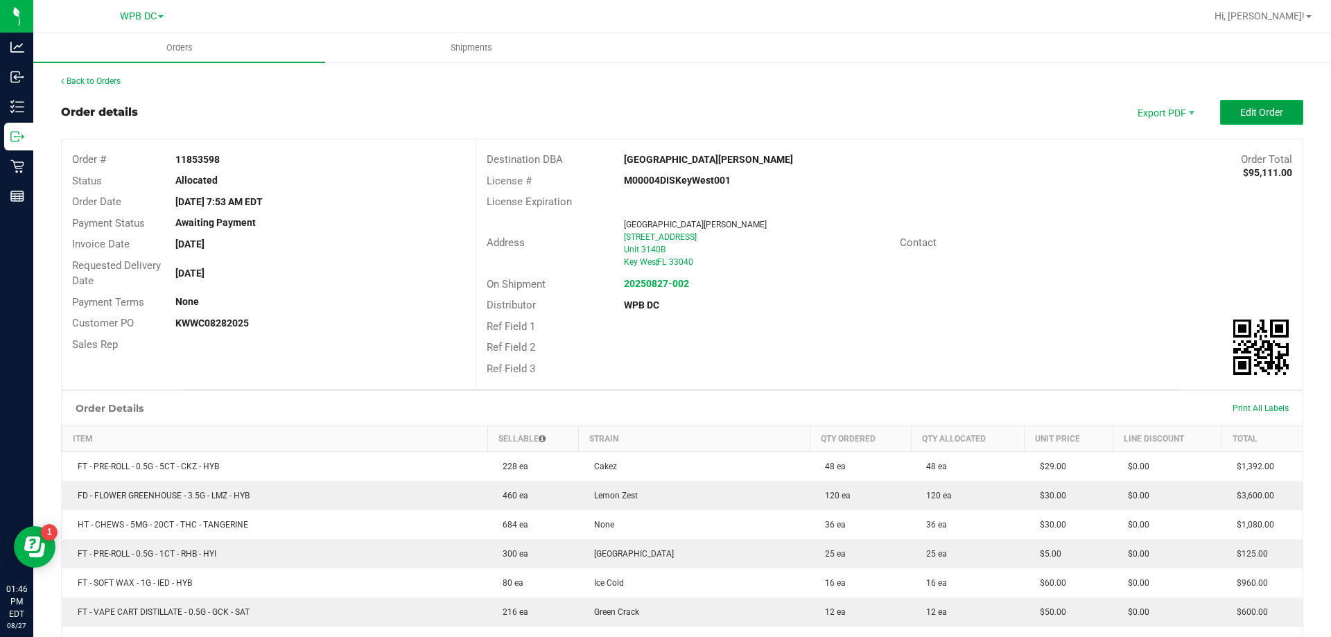
click at [1240, 114] on span "Edit Order" at bounding box center [1261, 112] width 43 height 11
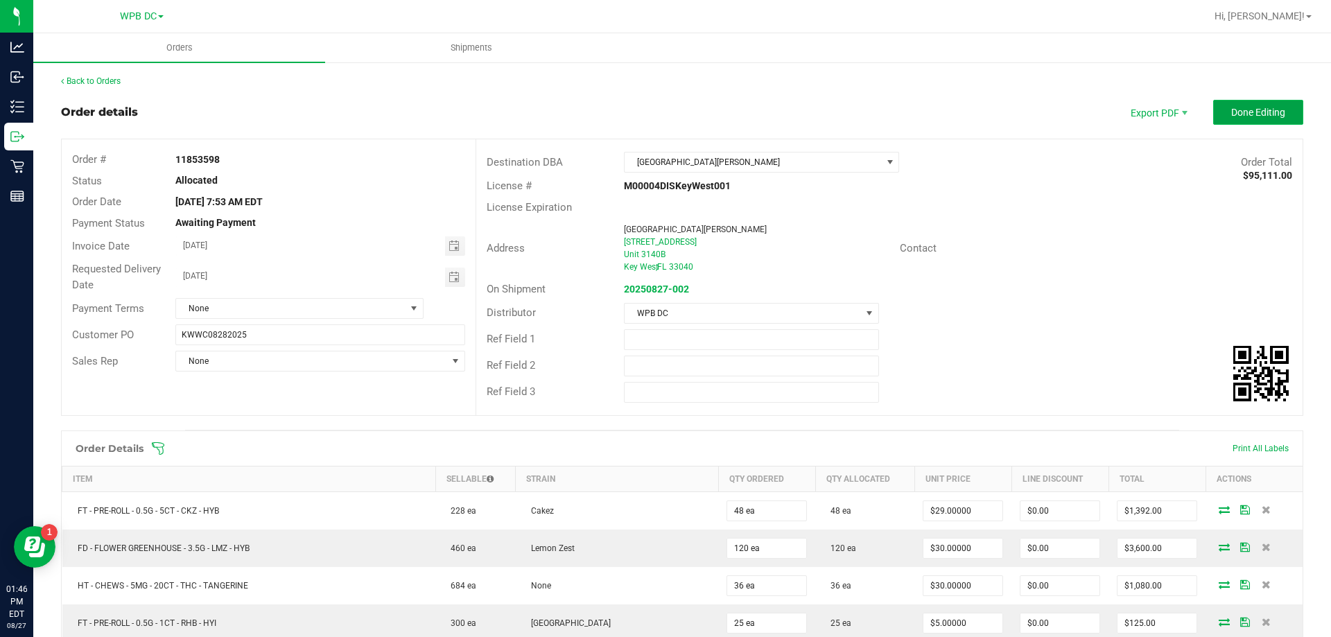
click at [1236, 113] on span "Done Editing" at bounding box center [1258, 112] width 54 height 11
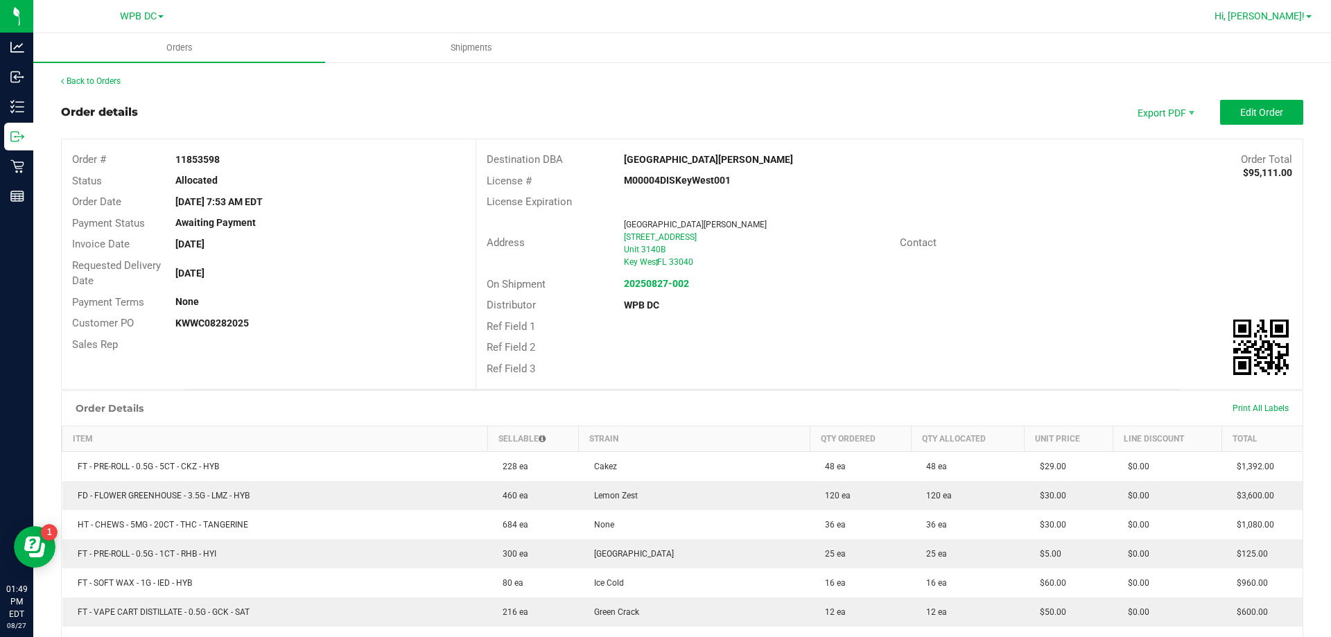
click at [1310, 15] on link "Hi, [PERSON_NAME]!" at bounding box center [1263, 16] width 108 height 15
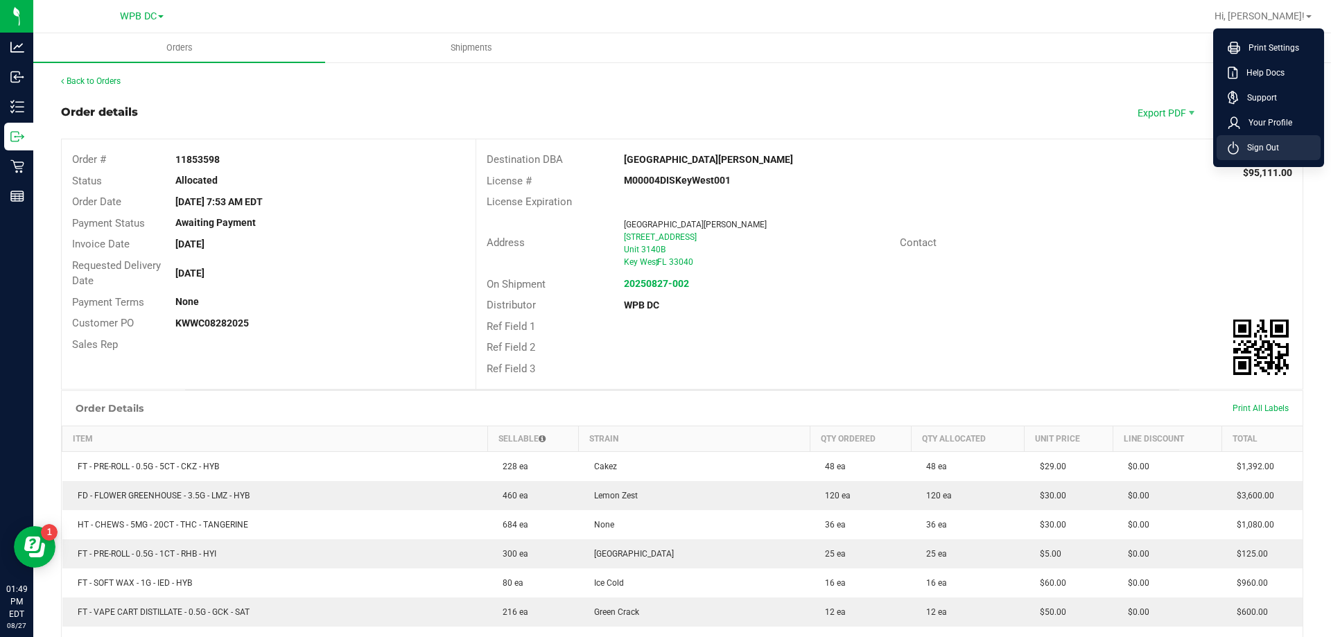
click at [1258, 147] on span "Sign Out" at bounding box center [1259, 148] width 40 height 14
